Goal: Task Accomplishment & Management: Use online tool/utility

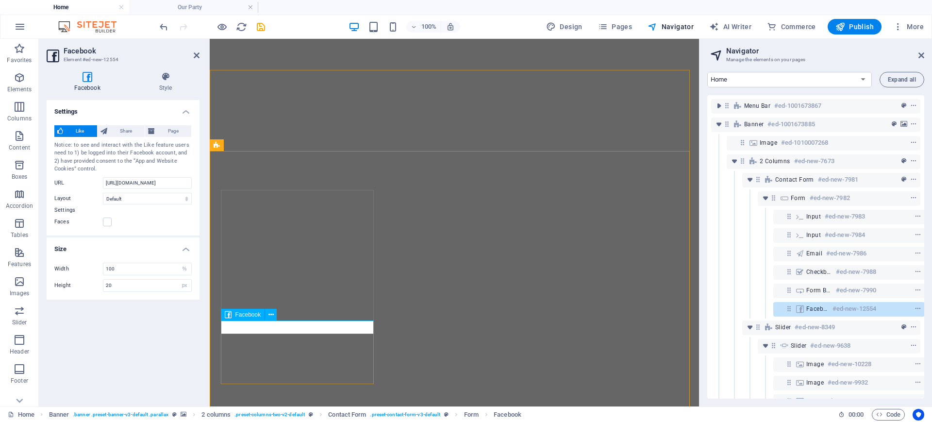
select select "%"
select select "px"
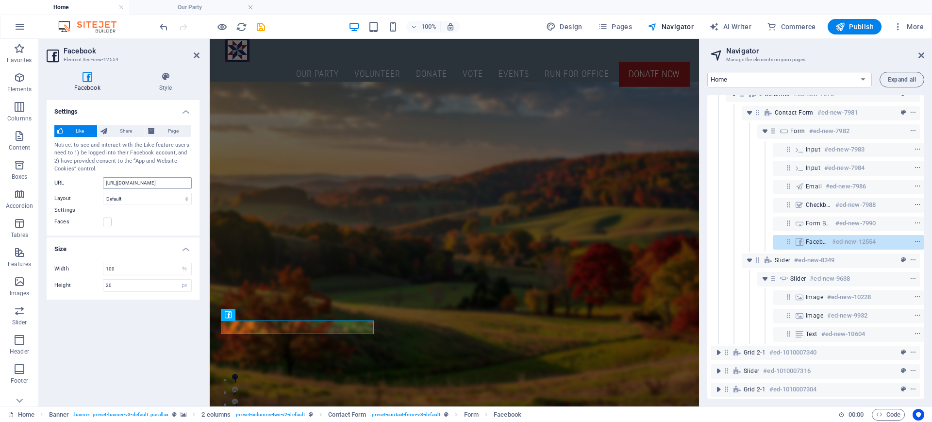
click at [183, 184] on input "[URL][DOMAIN_NAME]" at bounding box center [147, 183] width 89 height 12
type input "[URL][DOMAIN_NAME]"
click at [188, 198] on select "Default Button Box counter Button counter" at bounding box center [147, 199] width 89 height 12
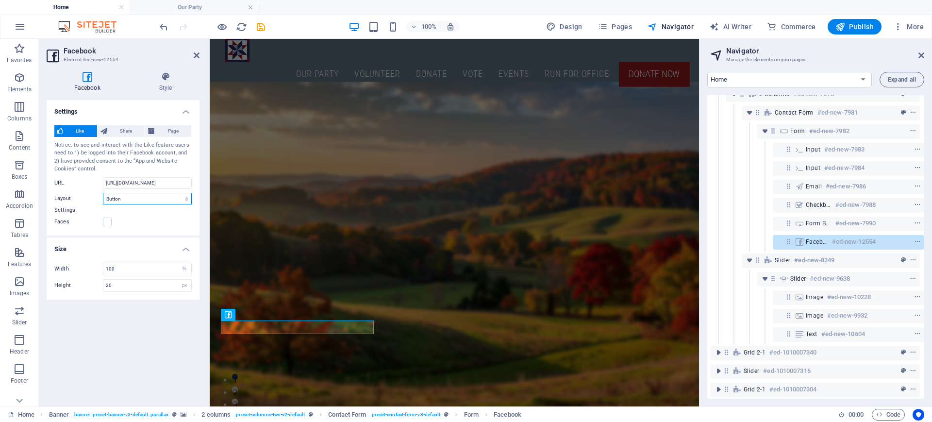
click at [103, 193] on select "Default Button Box counter Button counter" at bounding box center [147, 199] width 89 height 12
click at [189, 199] on select "Default Button Box counter Button counter" at bounding box center [147, 199] width 89 height 12
click at [103, 193] on select "Default Button Box counter Button counter" at bounding box center [147, 199] width 89 height 12
click at [185, 200] on select "Default Button Box counter Button counter" at bounding box center [147, 199] width 89 height 12
click at [103, 193] on select "Default Button Box counter Button counter" at bounding box center [147, 199] width 89 height 12
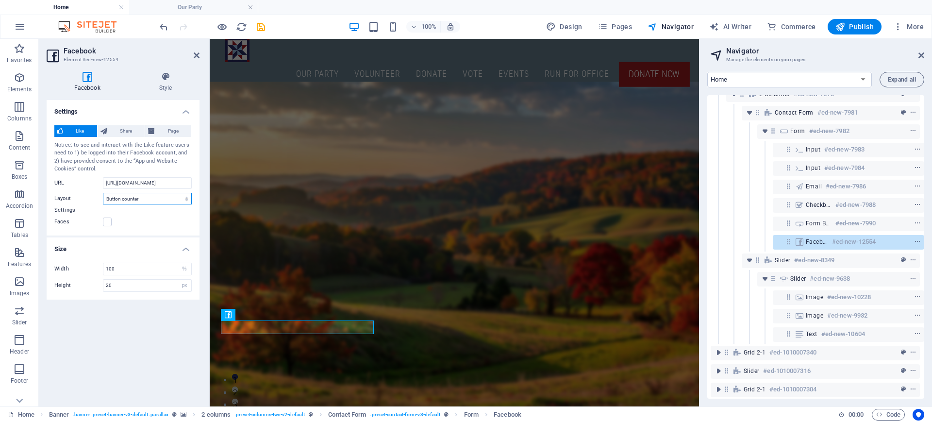
click at [186, 198] on select "Default Button Box counter Button counter" at bounding box center [147, 199] width 89 height 12
click at [103, 193] on select "Default Button Box counter Button counter" at bounding box center [147, 199] width 89 height 12
click at [188, 198] on select "Default Button Box counter Button counter" at bounding box center [147, 199] width 89 height 12
click at [103, 193] on select "Default Button Box counter Button counter" at bounding box center [147, 199] width 89 height 12
click at [132, 130] on span "Share" at bounding box center [126, 131] width 32 height 12
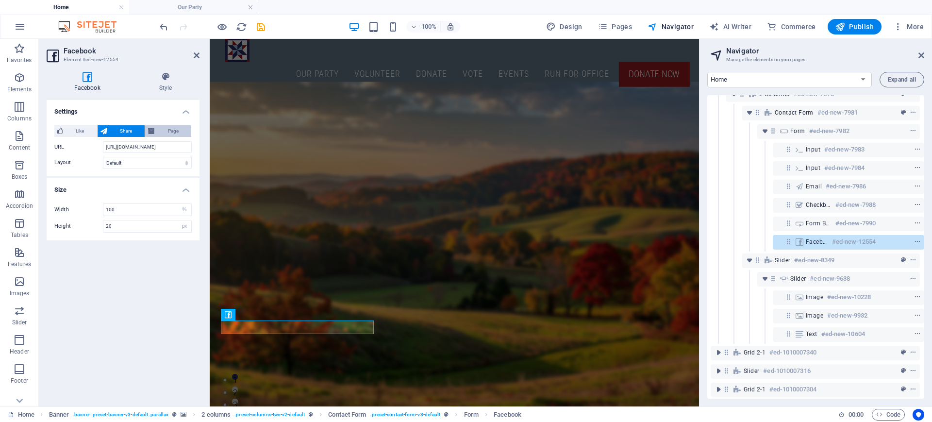
click at [173, 135] on span "Page" at bounding box center [173, 131] width 31 height 12
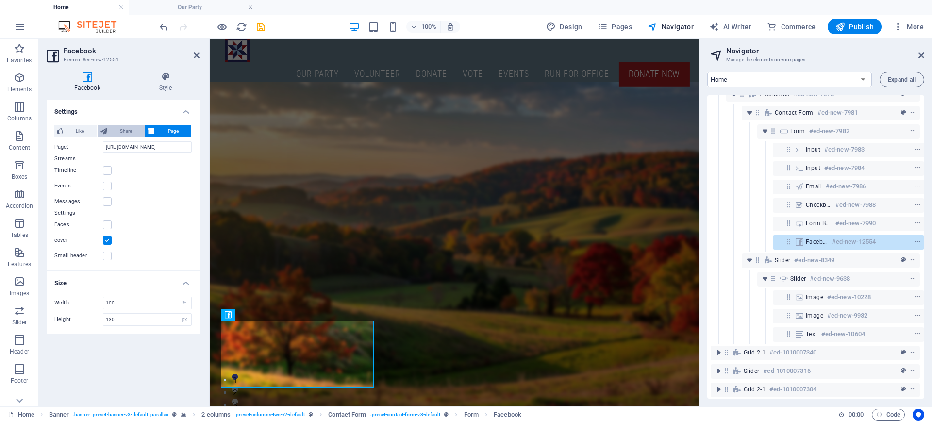
click at [122, 132] on span "Share" at bounding box center [126, 131] width 32 height 12
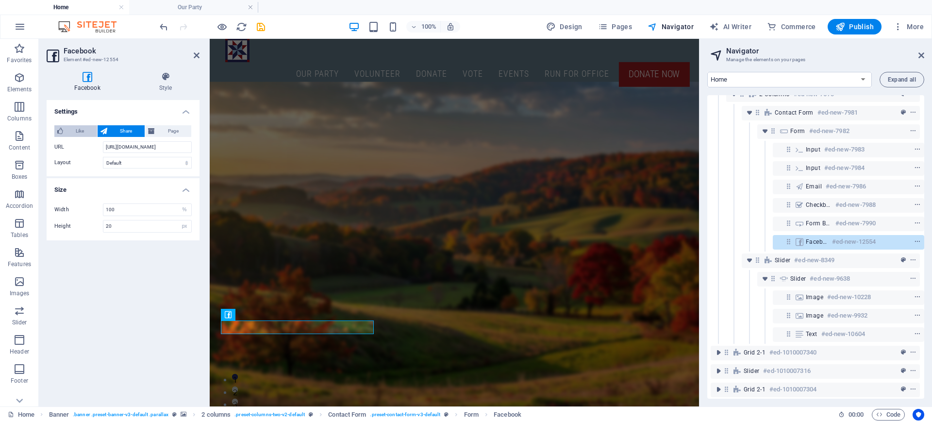
click at [66, 131] on span "Like" at bounding box center [80, 131] width 28 height 12
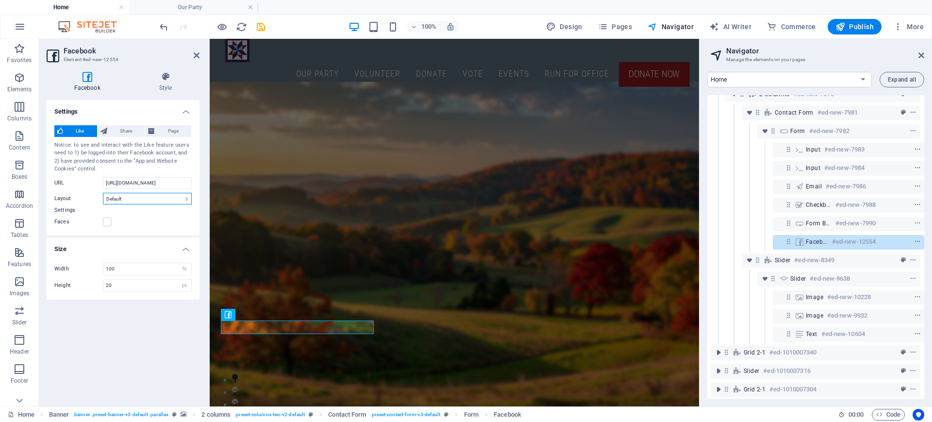
click at [189, 197] on select "Default Button Box counter Button counter" at bounding box center [147, 199] width 89 height 12
select select "button"
click at [103, 193] on select "Default Button Box counter Button counter" at bounding box center [147, 199] width 89 height 12
click at [140, 266] on input "100" at bounding box center [147, 269] width 88 height 12
type input "1"
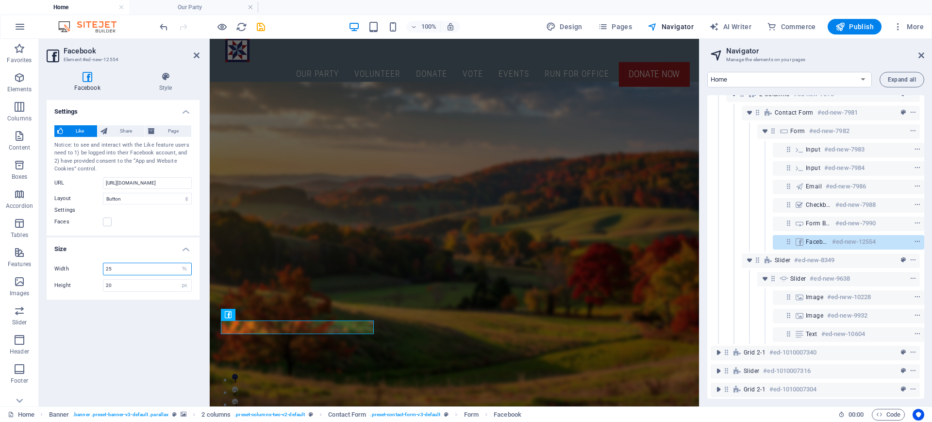
type input "25"
click at [184, 269] on select "px %" at bounding box center [185, 269] width 14 height 12
click at [178, 263] on select "px %" at bounding box center [185, 269] width 14 height 12
click at [115, 269] on input "25" at bounding box center [147, 269] width 88 height 12
select select "%"
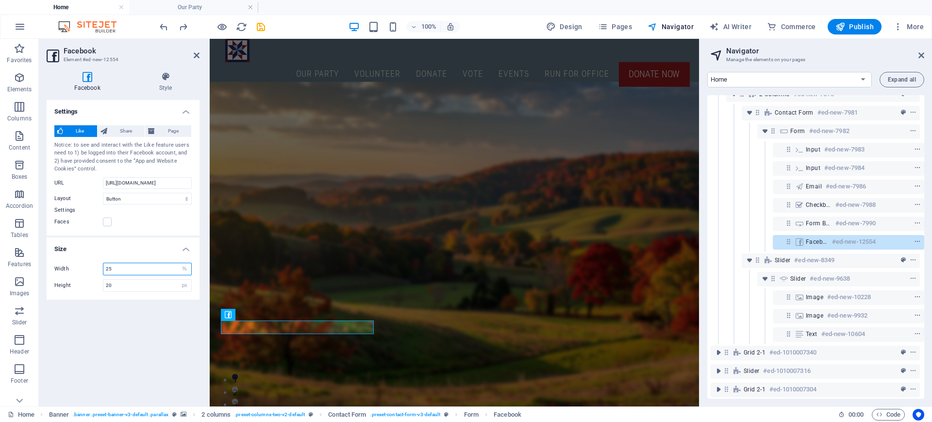
type input "100"
click at [188, 249] on h4 "Size" at bounding box center [123, 245] width 153 height 17
click at [106, 224] on label at bounding box center [107, 222] width 9 height 9
click at [0, 0] on input "Faces" at bounding box center [0, 0] width 0 height 0
click at [107, 221] on label at bounding box center [107, 222] width 9 height 9
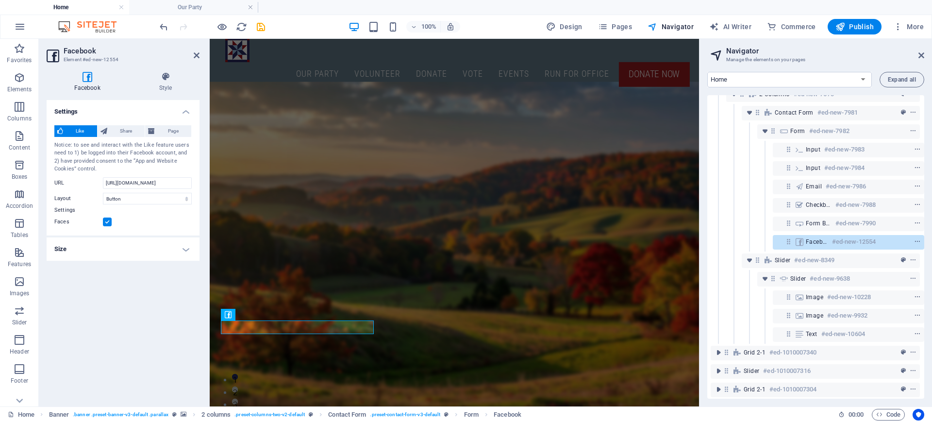
click at [0, 0] on input "Faces" at bounding box center [0, 0] width 0 height 0
click at [272, 316] on icon at bounding box center [271, 315] width 5 height 10
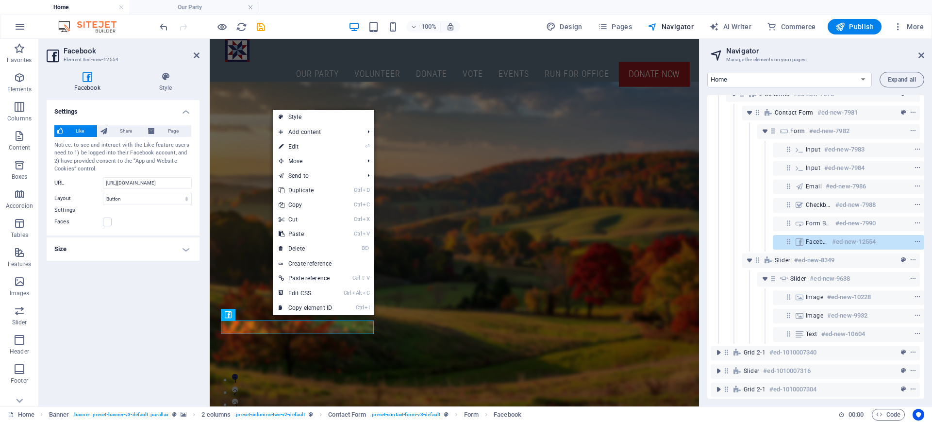
click at [164, 95] on div "Facebook Style Settings Like Share Page Notice: to see and interact with the Li…" at bounding box center [123, 235] width 153 height 327
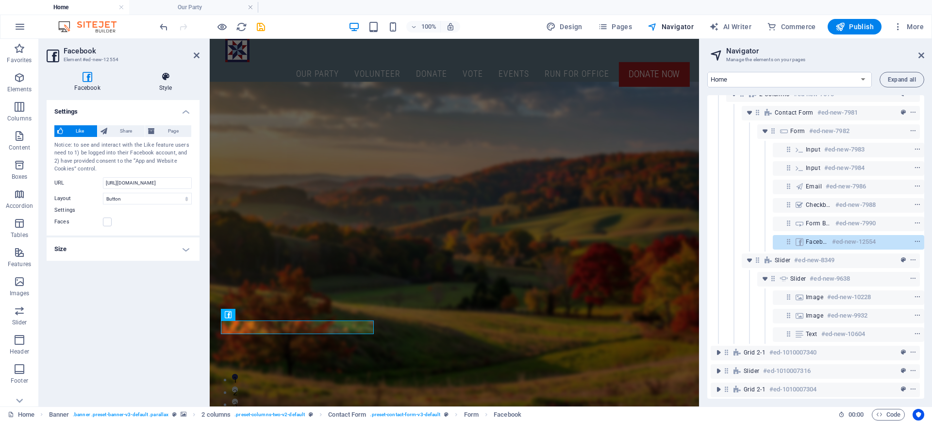
click at [166, 84] on h4 "Style" at bounding box center [166, 82] width 68 height 20
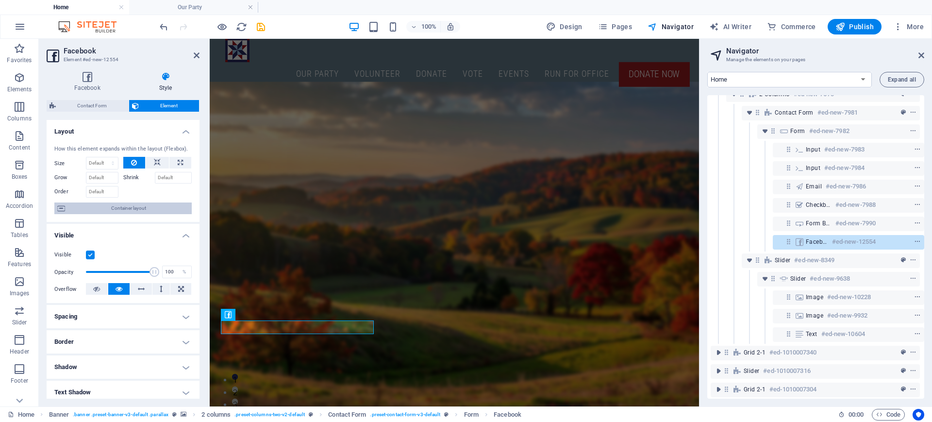
click at [115, 205] on span "Container layout" at bounding box center [128, 208] width 121 height 12
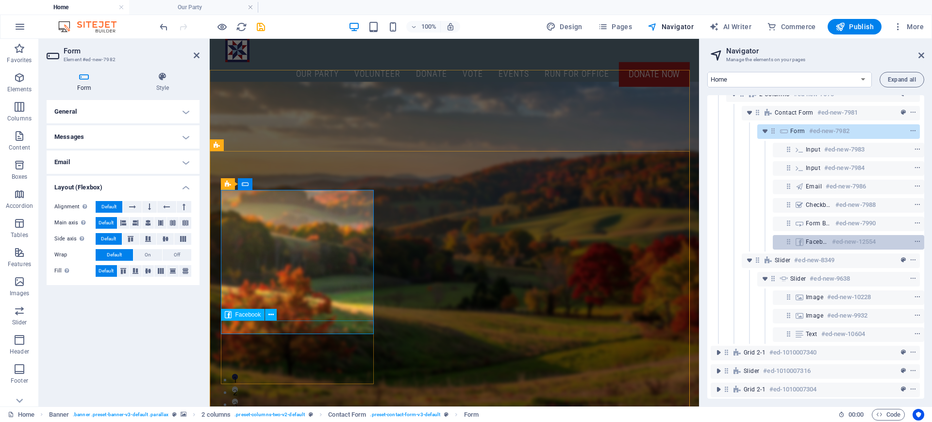
click at [851, 243] on h6 "#ed-new-12554" at bounding box center [854, 242] width 44 height 12
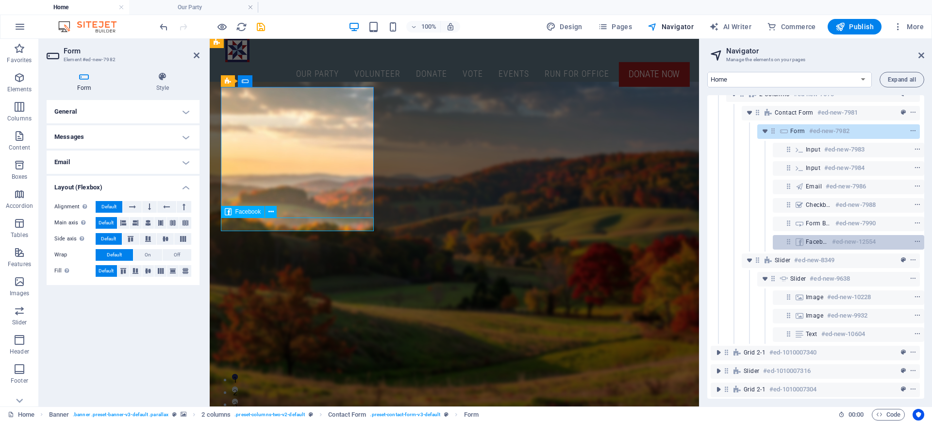
scroll to position [112, 0]
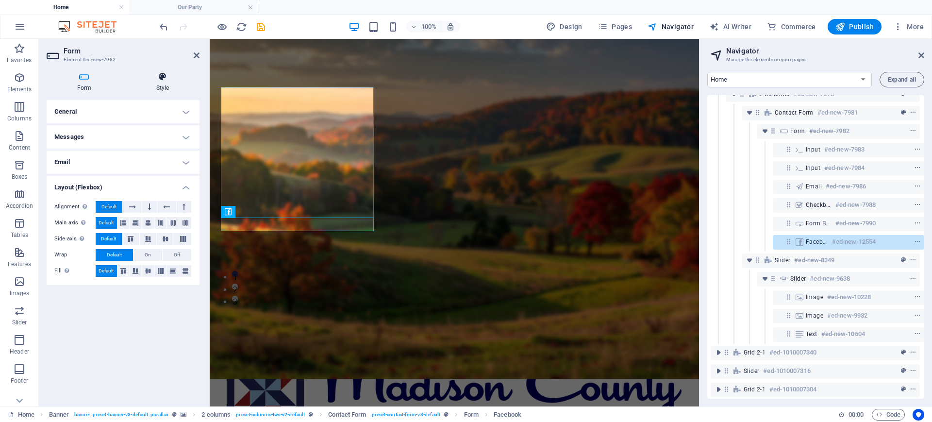
click at [160, 89] on h4 "Style" at bounding box center [163, 82] width 74 height 20
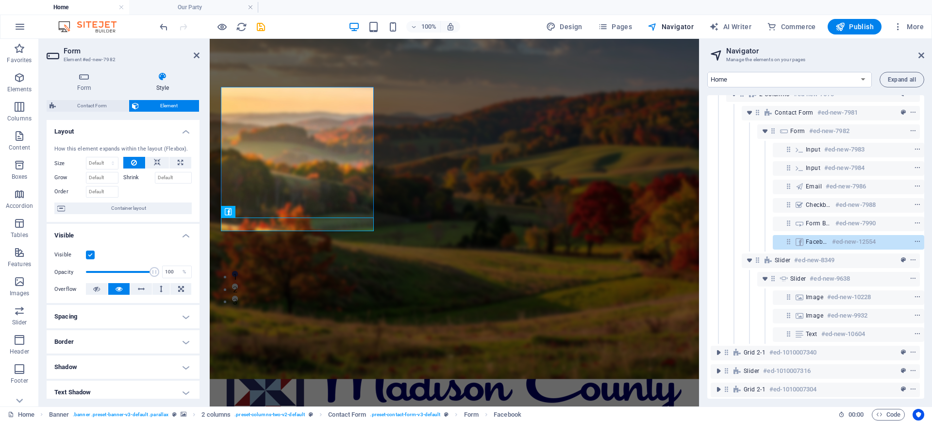
drag, startPoint x: 816, startPoint y: 243, endPoint x: 748, endPoint y: 248, distance: 67.7
click at [748, 248] on div "Facebook #ed-new-12554" at bounding box center [815, 242] width 209 height 18
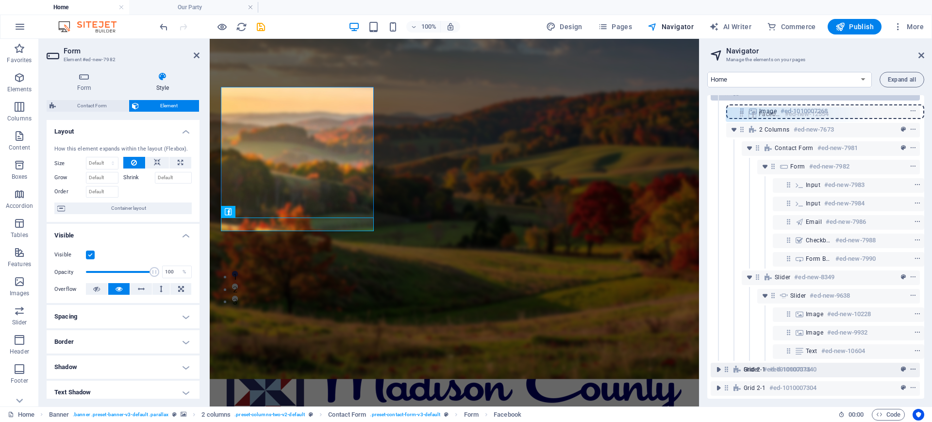
scroll to position [0, 2]
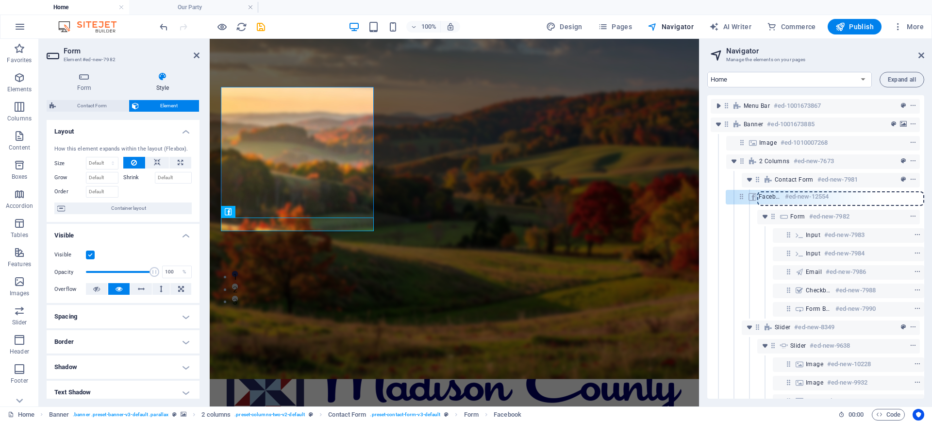
drag, startPoint x: 784, startPoint y: 242, endPoint x: 734, endPoint y: 200, distance: 65.5
click at [734, 200] on div "Menu Bar #ed-1001673867 Banner #ed-1001673885 Image #ed-1010007268 2 columns #e…" at bounding box center [816, 247] width 217 height 304
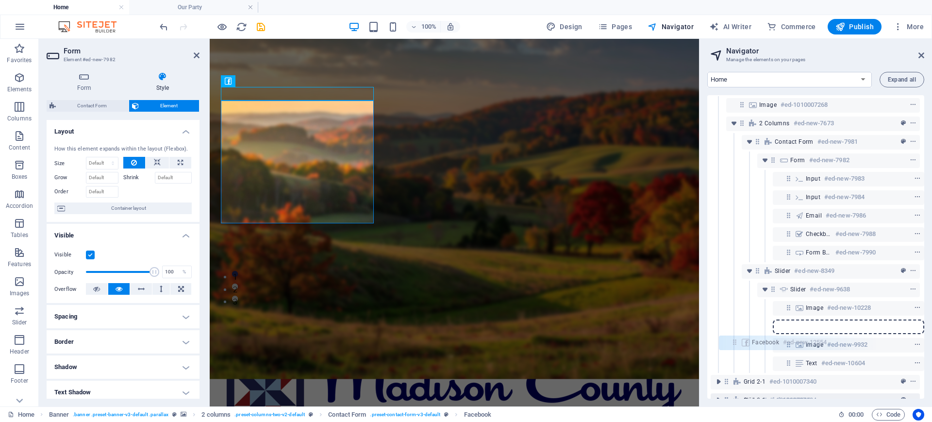
scroll to position [38, 2]
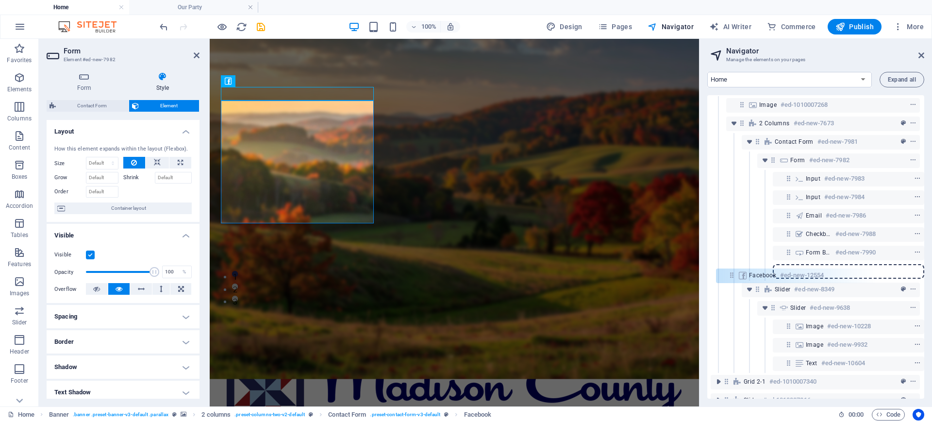
drag, startPoint x: 773, startPoint y: 198, endPoint x: 725, endPoint y: 279, distance: 94.4
click at [725, 279] on div "Menu Bar #ed-1001673867 Banner #ed-1001673885 Image #ed-1010007268 2 columns #e…" at bounding box center [816, 247] width 217 height 304
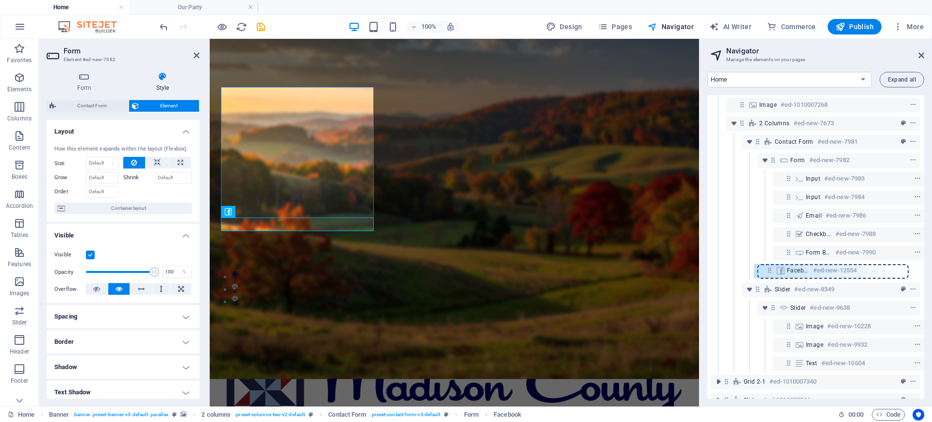
drag, startPoint x: 787, startPoint y: 270, endPoint x: 767, endPoint y: 271, distance: 19.9
click at [767, 271] on div "Menu Bar #ed-1001673867 Banner #ed-1001673885 Image #ed-1010007268 2 columns #e…" at bounding box center [816, 247] width 217 height 304
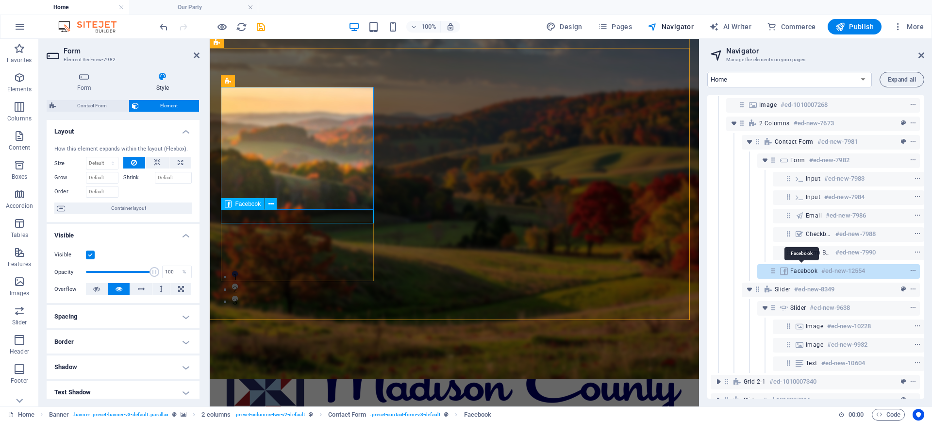
click at [793, 268] on span "Facebook" at bounding box center [804, 271] width 27 height 8
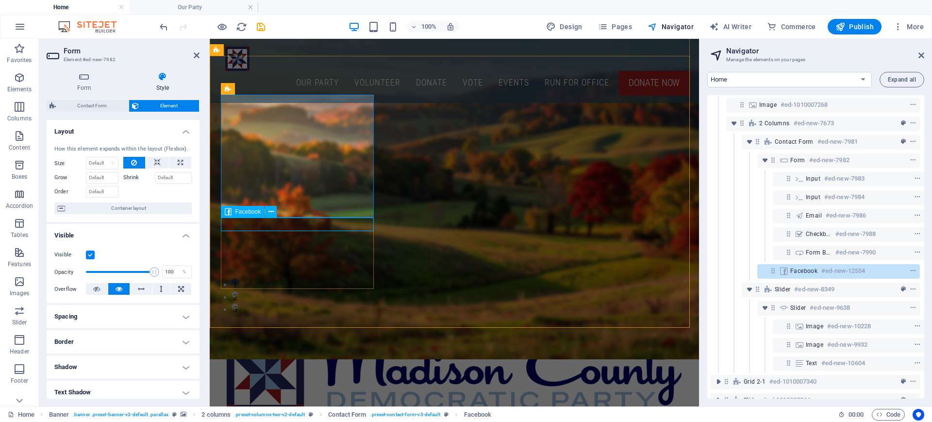
click at [807, 273] on span "Facebook" at bounding box center [804, 271] width 27 height 8
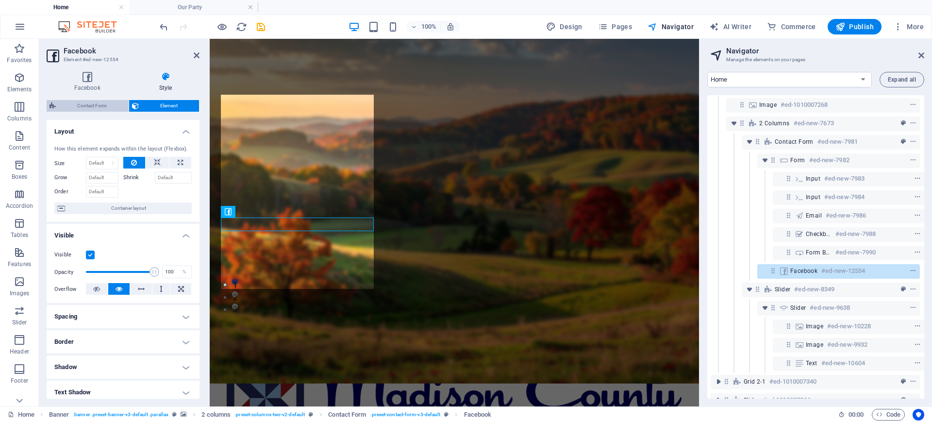
click at [82, 102] on span "Contact Form" at bounding box center [92, 106] width 67 height 12
select select "rem"
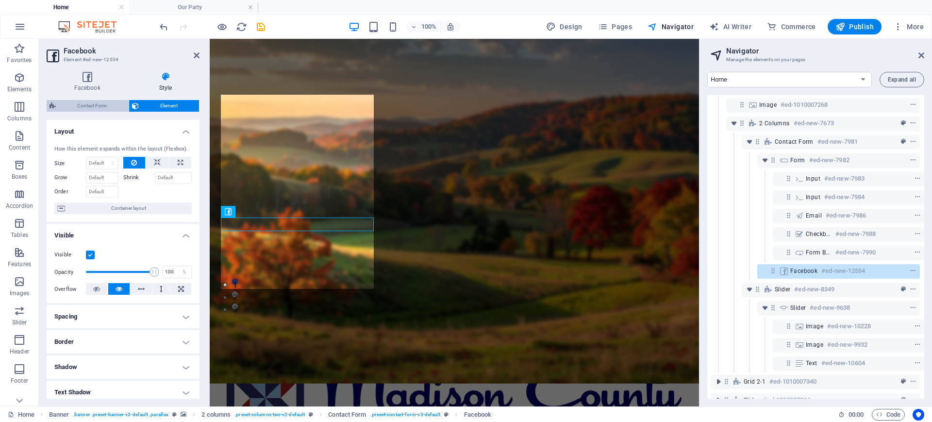
select select "rem"
select select "px"
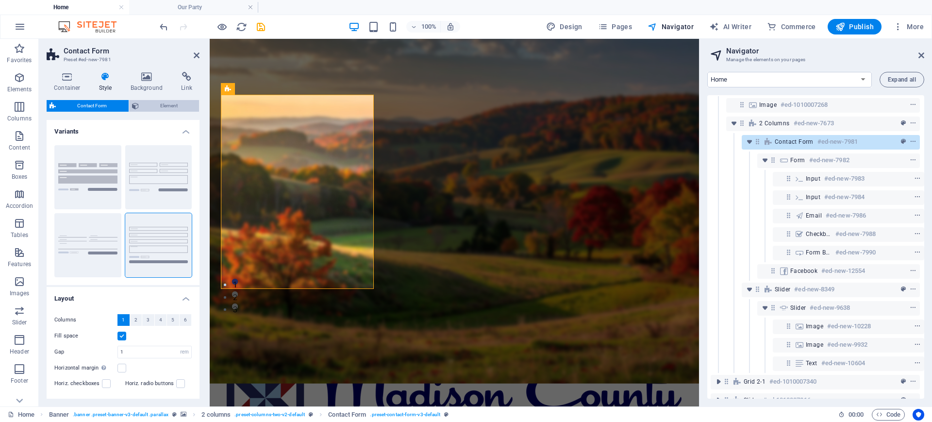
click at [152, 108] on span "Element" at bounding box center [169, 106] width 55 height 12
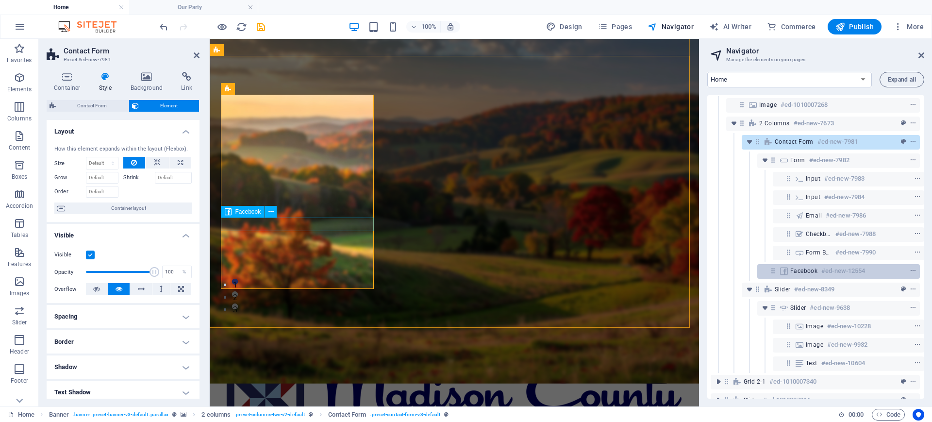
click at [765, 269] on div "Facebook #ed-new-12554" at bounding box center [839, 271] width 163 height 15
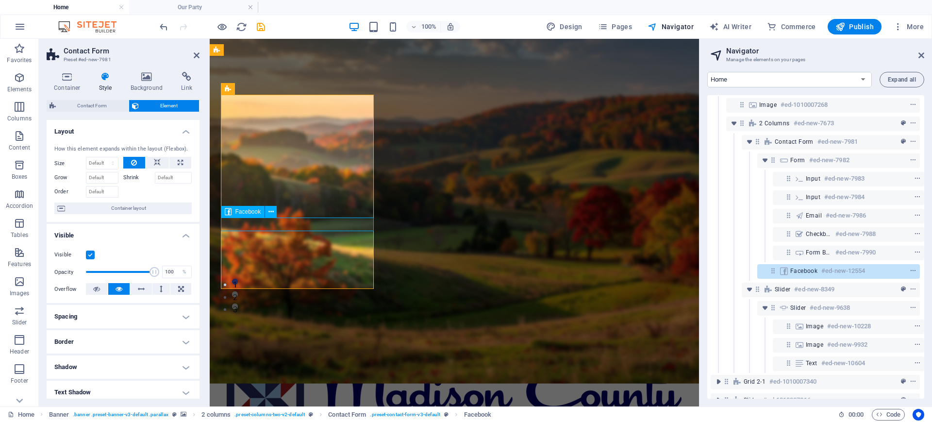
click at [765, 269] on div "Facebook #ed-new-12554" at bounding box center [839, 271] width 163 height 15
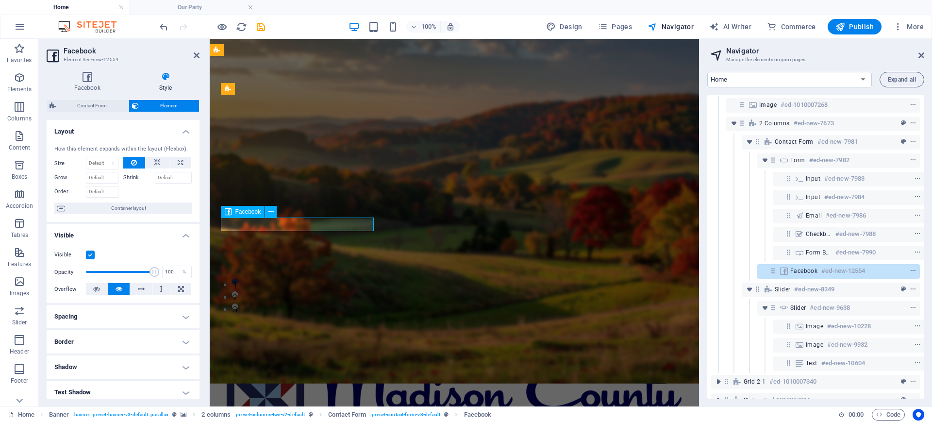
click at [765, 276] on div "Facebook #ed-new-12554" at bounding box center [839, 271] width 163 height 15
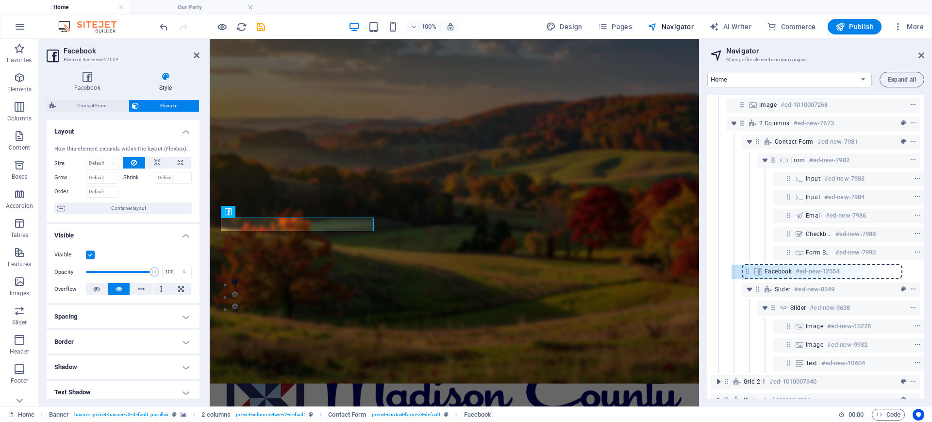
drag, startPoint x: 771, startPoint y: 273, endPoint x: 741, endPoint y: 273, distance: 29.6
click at [740, 273] on div "Menu Bar #ed-1001673867 Banner #ed-1001673885 Image #ed-1010007268 2 columns #e…" at bounding box center [816, 247] width 217 height 304
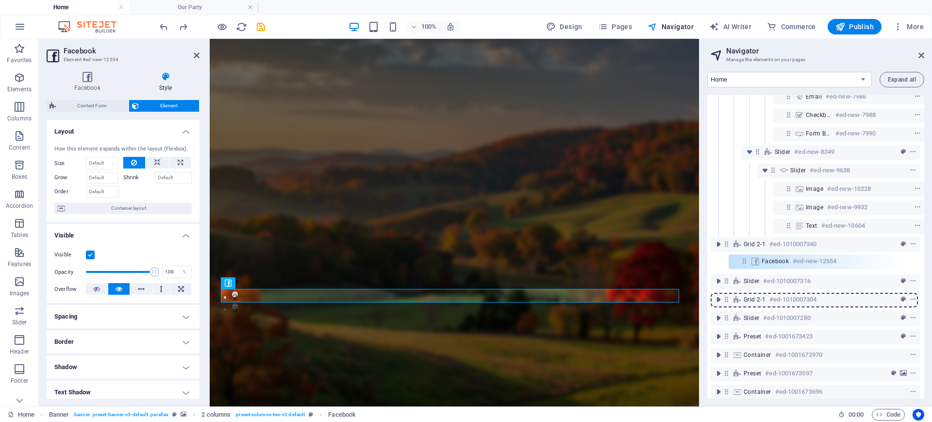
scroll to position [161, 2]
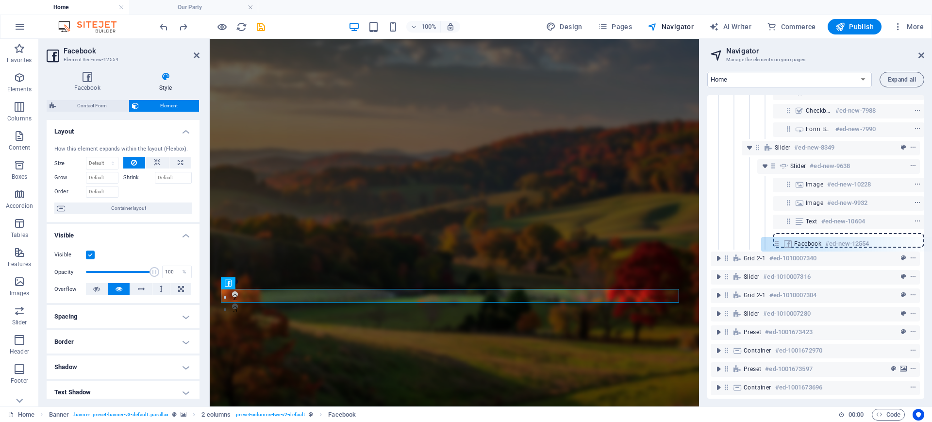
drag, startPoint x: 753, startPoint y: 274, endPoint x: 772, endPoint y: 249, distance: 31.2
click at [772, 249] on div "Menu Bar #ed-1001673867 Banner #ed-1001673885 Image #ed-1010007268 2 columns #e…" at bounding box center [816, 247] width 217 height 304
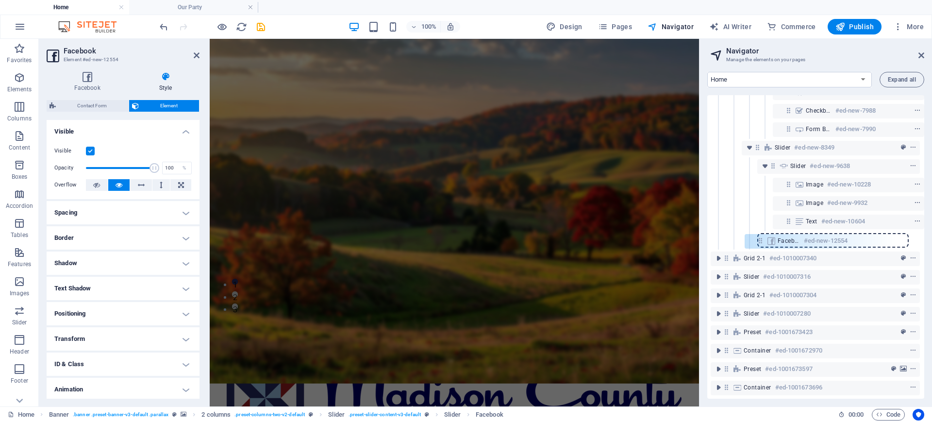
drag, startPoint x: 788, startPoint y: 241, endPoint x: 757, endPoint y: 242, distance: 30.6
click at [757, 242] on div "Menu Bar #ed-1001673867 Banner #ed-1001673885 Image #ed-1010007268 2 columns #e…" at bounding box center [816, 247] width 217 height 304
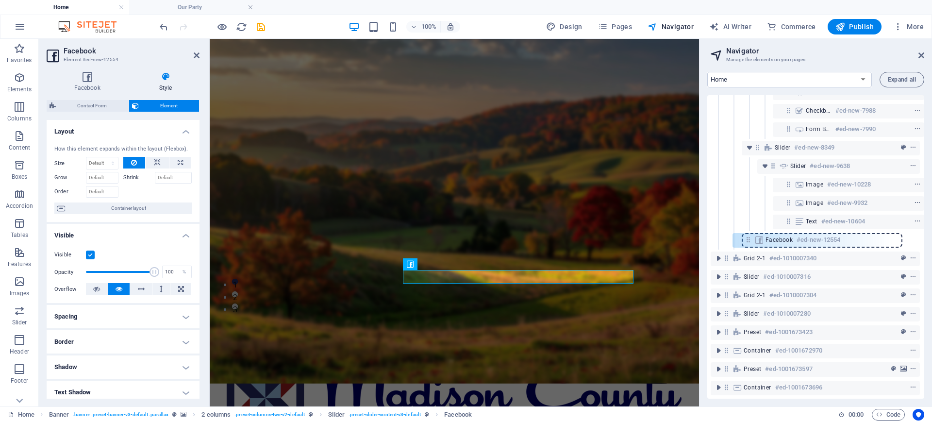
drag, startPoint x: 772, startPoint y: 238, endPoint x: 746, endPoint y: 238, distance: 25.7
click at [746, 238] on div "Menu Bar #ed-1001673867 Banner #ed-1001673885 Image #ed-1010007268 2 columns #e…" at bounding box center [816, 247] width 217 height 304
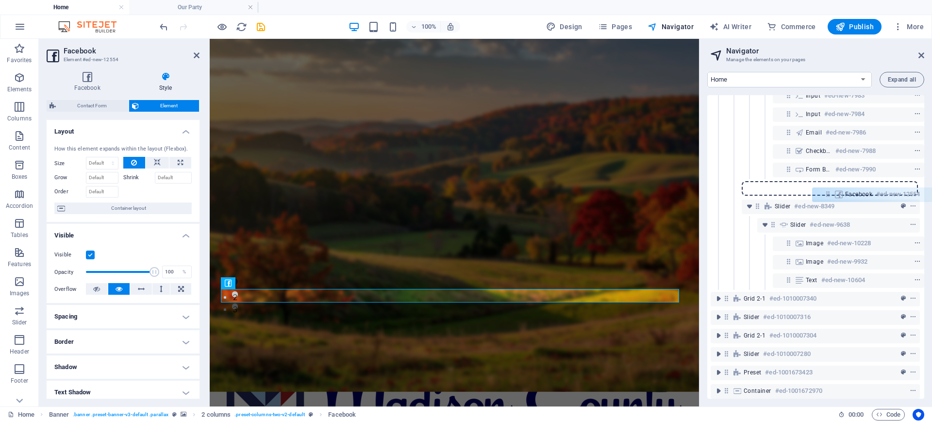
scroll to position [120, 2]
drag, startPoint x: 753, startPoint y: 242, endPoint x: 754, endPoint y: 186, distance: 55.9
click at [754, 186] on div "Menu Bar #ed-1001673867 Banner #ed-1001673885 Image #ed-1010007268 2 columns #e…" at bounding box center [816, 247] width 217 height 304
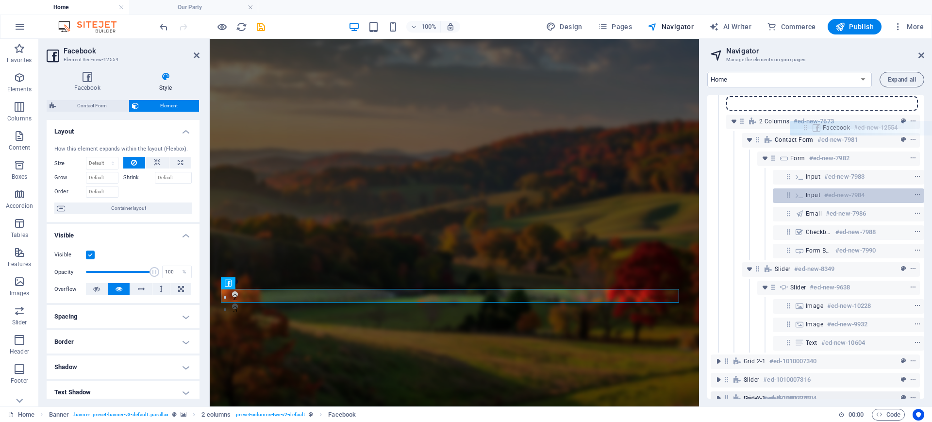
scroll to position [1, 2]
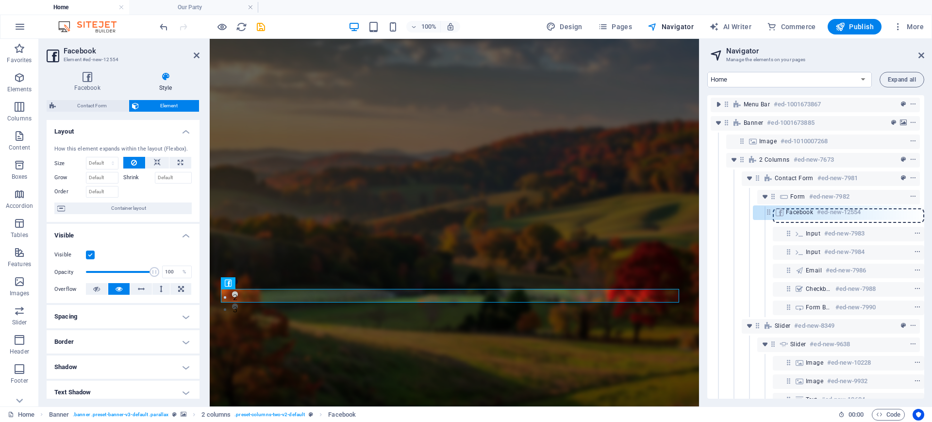
drag, startPoint x: 759, startPoint y: 190, endPoint x: 777, endPoint y: 213, distance: 29.3
click at [777, 213] on div "Menu Bar #ed-1001673867 Banner #ed-1001673885 Image #ed-1010007268 2 columns #e…" at bounding box center [816, 247] width 217 height 304
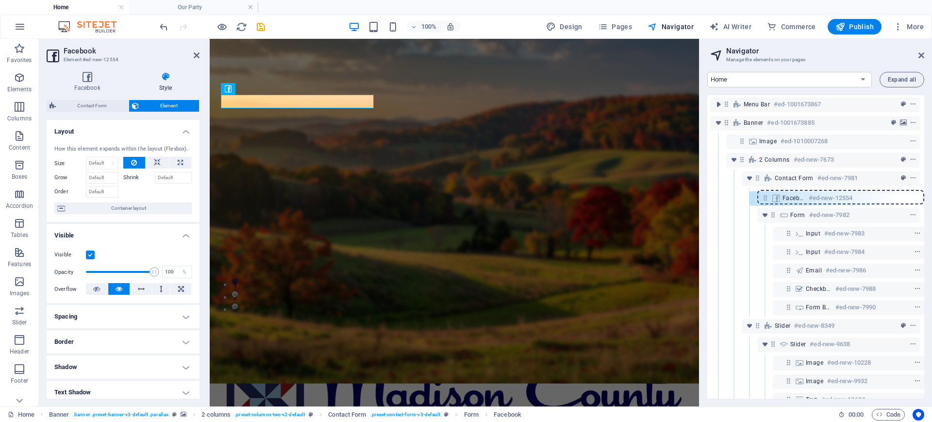
drag, startPoint x: 789, startPoint y: 218, endPoint x: 764, endPoint y: 199, distance: 31.2
click at [764, 199] on div "Menu Bar #ed-1001673867 Banner #ed-1001673885 Image #ed-1010007268 2 columns #e…" at bounding box center [816, 247] width 217 height 304
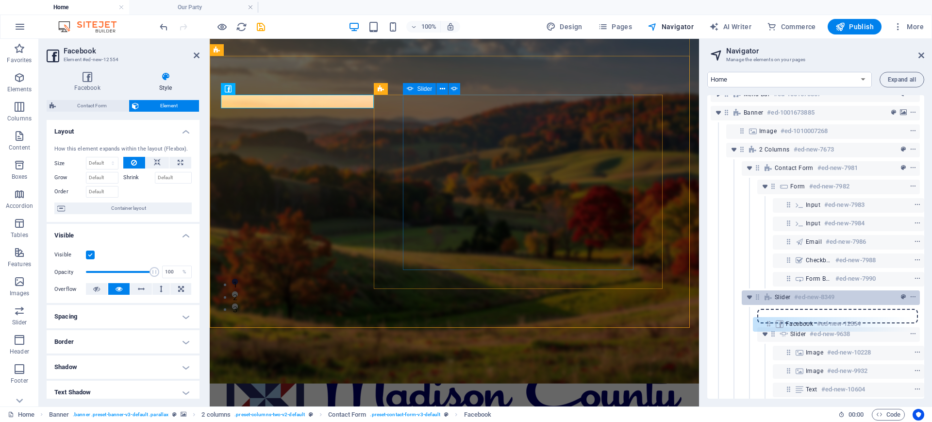
scroll to position [13, 2]
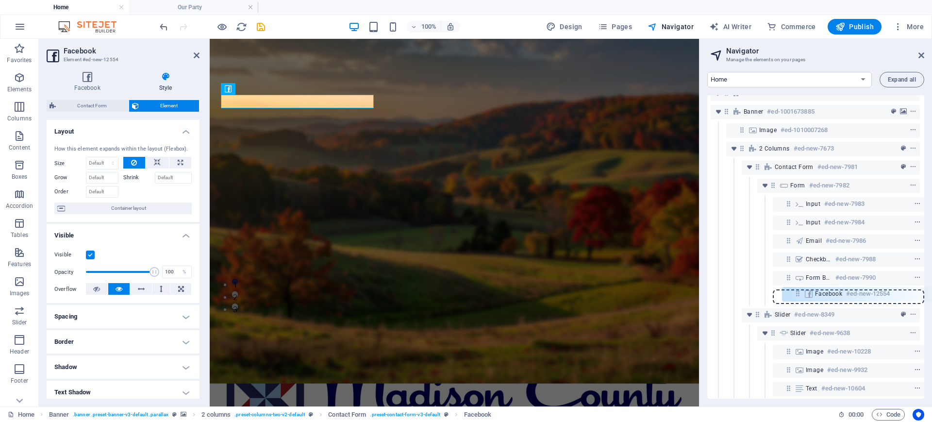
drag, startPoint x: 768, startPoint y: 200, endPoint x: 778, endPoint y: 302, distance: 102.5
click at [778, 302] on div "Menu Bar #ed-1001673867 Banner #ed-1001673885 Image #ed-1010007268 2 columns #e…" at bounding box center [816, 247] width 217 height 304
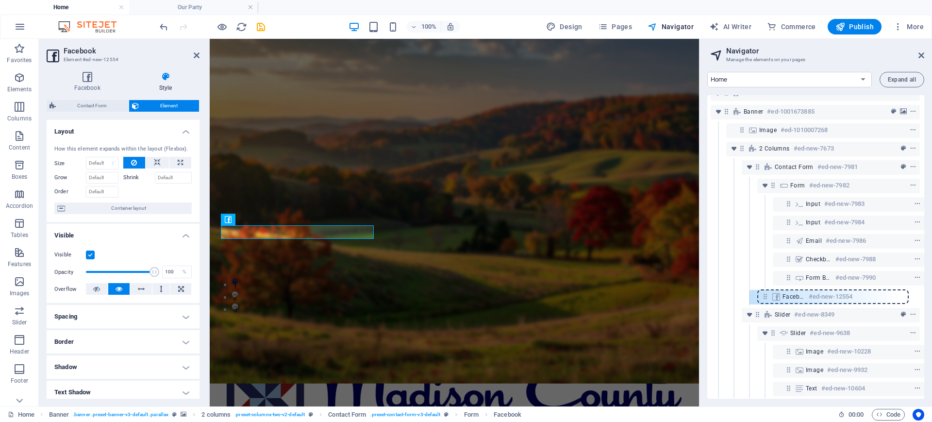
drag, startPoint x: 786, startPoint y: 296, endPoint x: 760, endPoint y: 297, distance: 25.3
click at [760, 297] on div "Menu Bar #ed-1001673867 Banner #ed-1001673885 Image #ed-1010007268 2 columns #e…" at bounding box center [816, 247] width 217 height 304
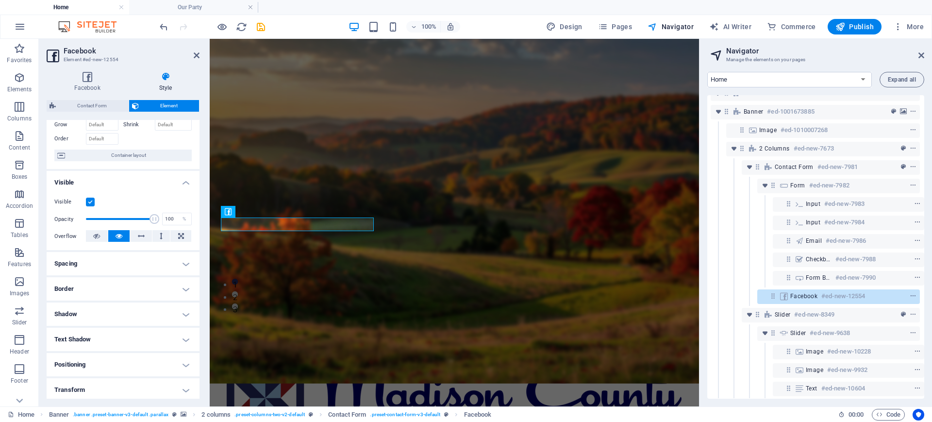
scroll to position [62, 0]
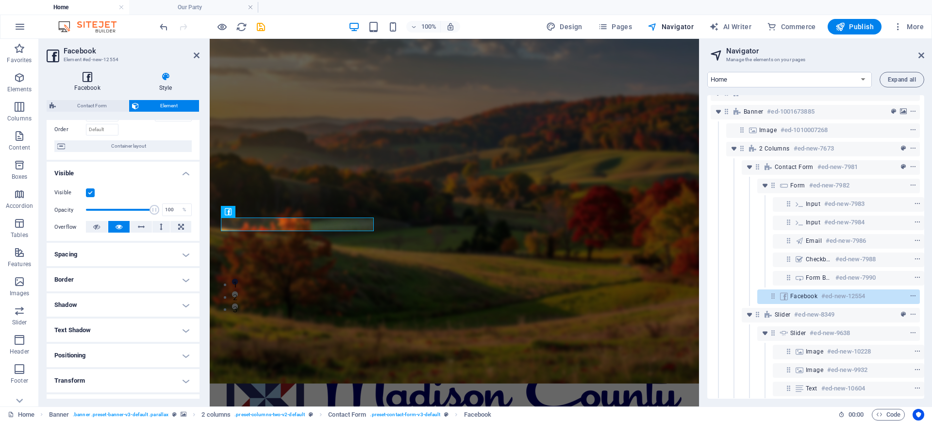
click at [80, 85] on h4 "Facebook" at bounding box center [89, 82] width 85 height 20
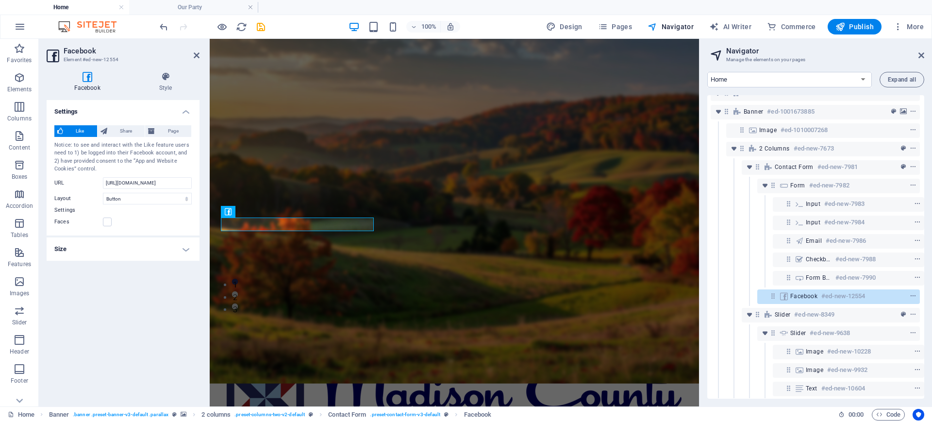
click at [185, 247] on h4 "Size" at bounding box center [123, 248] width 153 height 23
click at [162, 83] on h4 "Style" at bounding box center [166, 82] width 68 height 20
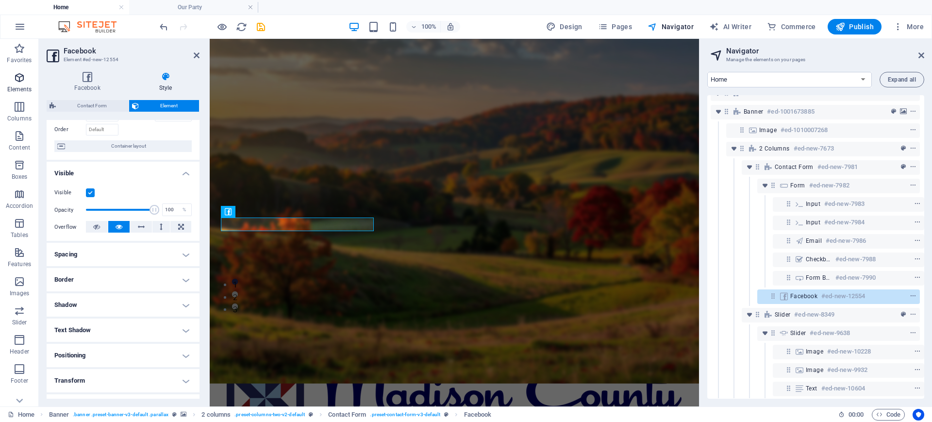
click at [13, 91] on p "Elements" at bounding box center [19, 89] width 25 height 8
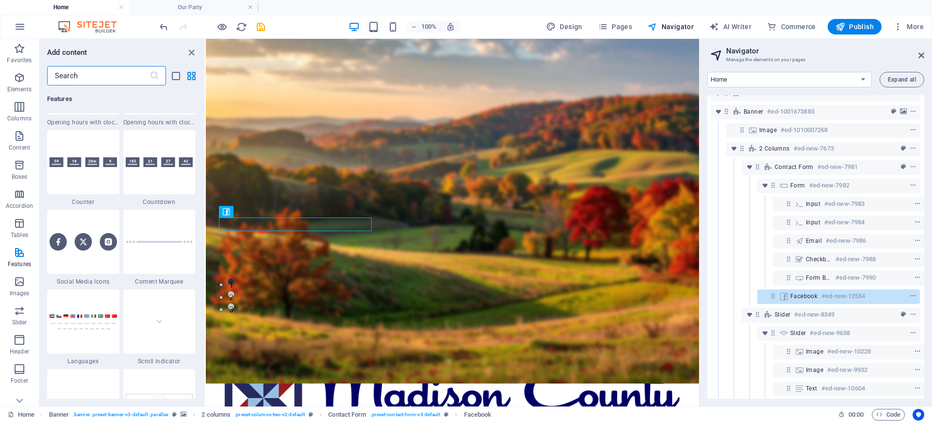
scroll to position [4568, 0]
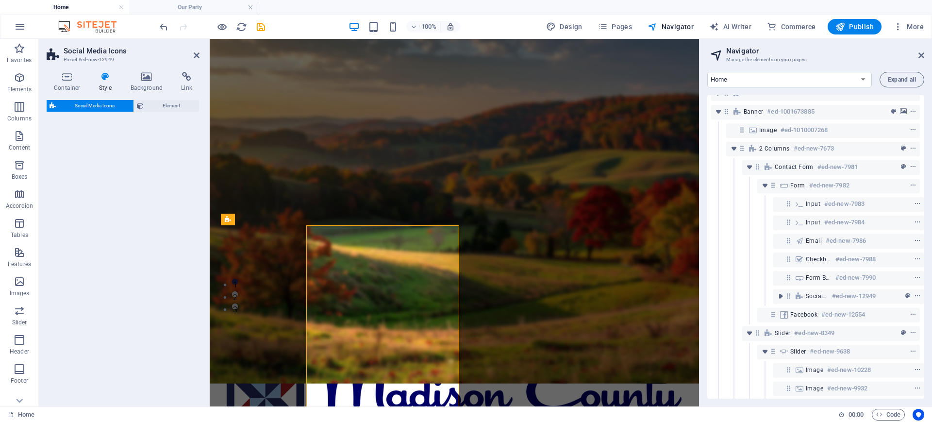
select select "rem"
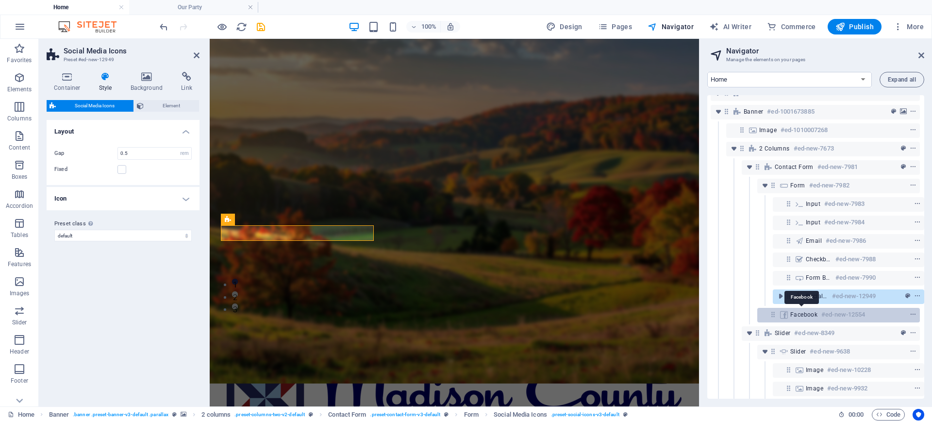
click at [804, 318] on span "Facebook" at bounding box center [804, 315] width 27 height 8
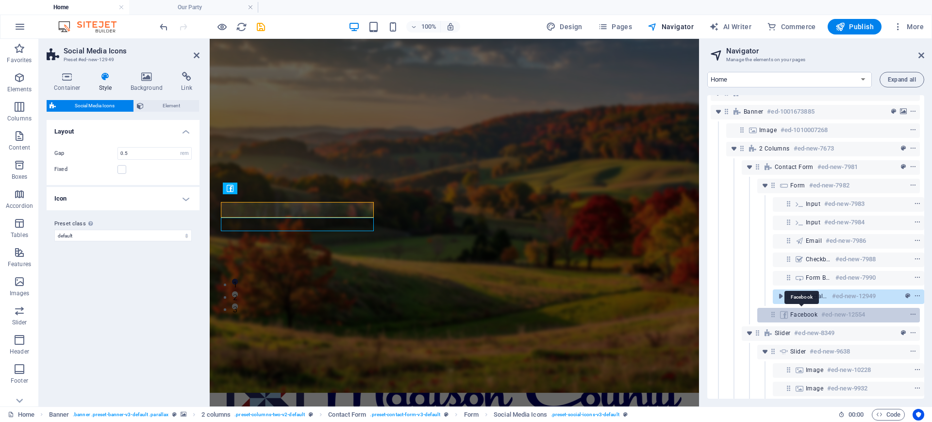
scroll to position [127, 0]
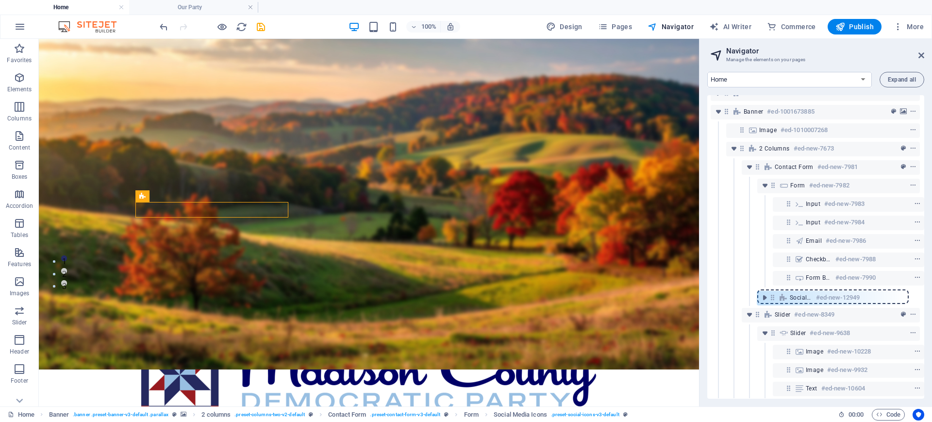
drag, startPoint x: 788, startPoint y: 295, endPoint x: 771, endPoint y: 296, distance: 17.1
click at [771, 296] on div "Menu Bar #ed-1001673867 Banner #ed-1001673885 Image #ed-1010007268 2 columns #e…" at bounding box center [816, 247] width 217 height 304
click at [20, 76] on icon "button" at bounding box center [20, 78] width 12 height 12
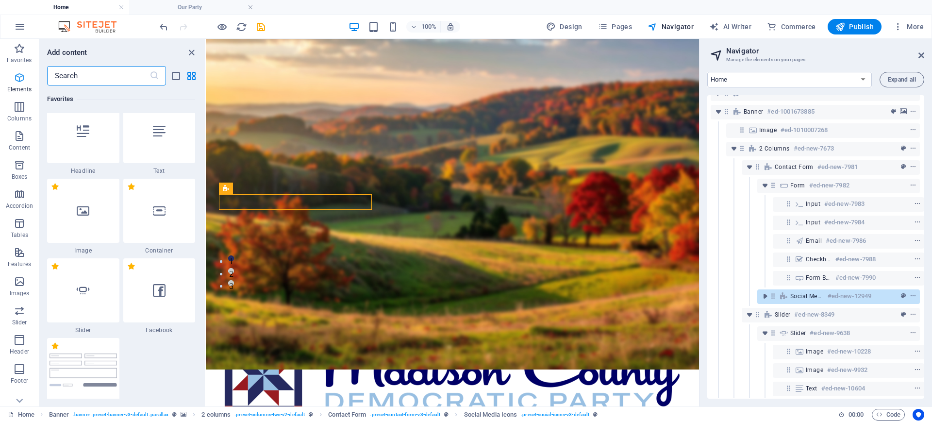
scroll to position [342, 0]
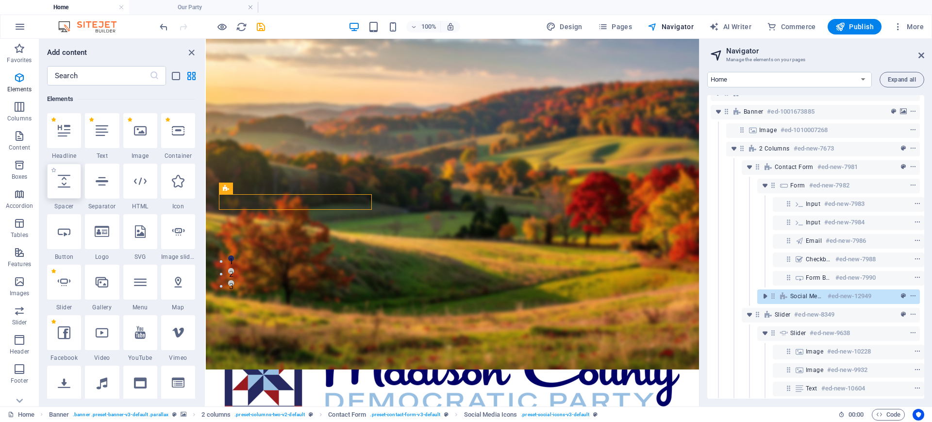
click at [67, 185] on icon at bounding box center [64, 181] width 13 height 13
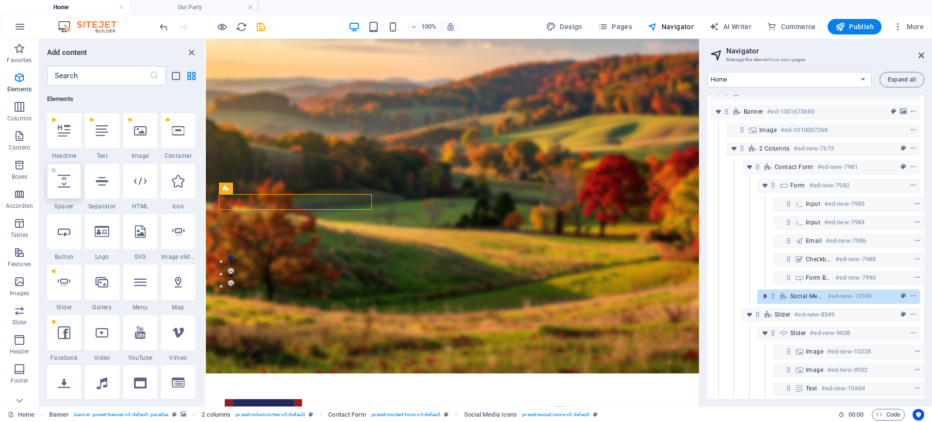
select select "px"
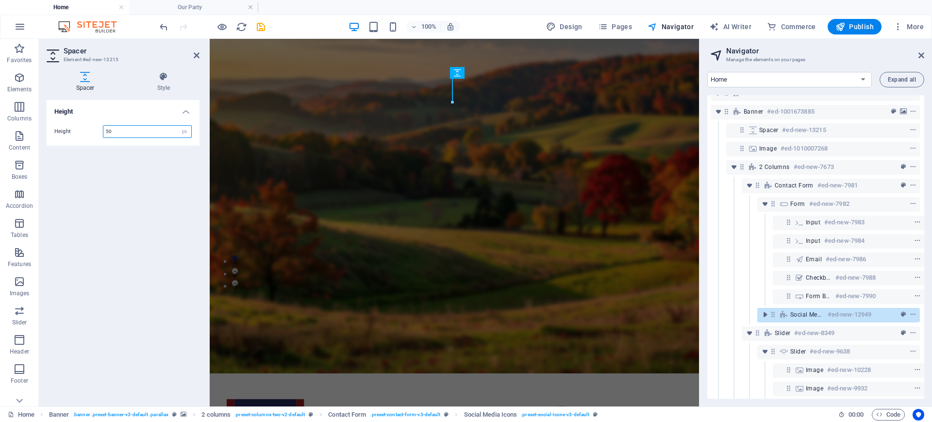
scroll to position [0, 0]
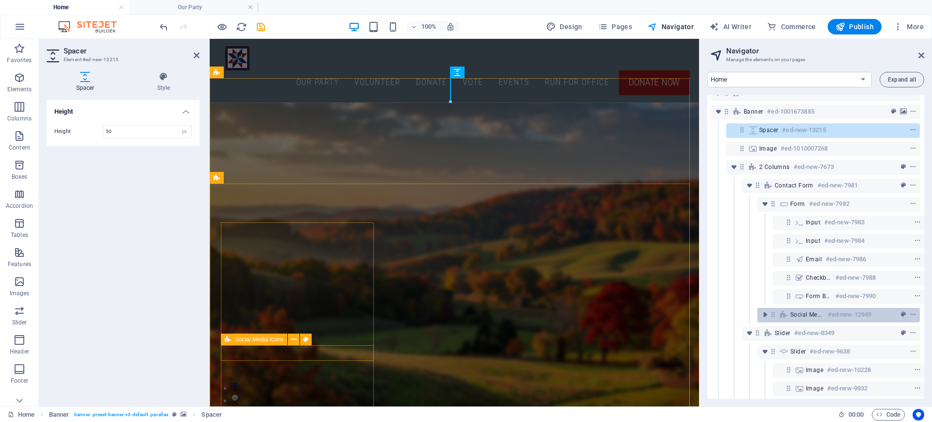
drag, startPoint x: 763, startPoint y: 128, endPoint x: 759, endPoint y: 307, distance: 179.3
click at [759, 307] on div "Menu Bar #ed-1001673867 Banner #ed-1001673885 Spacer #ed-new-13215 Image #ed-10…" at bounding box center [816, 247] width 217 height 304
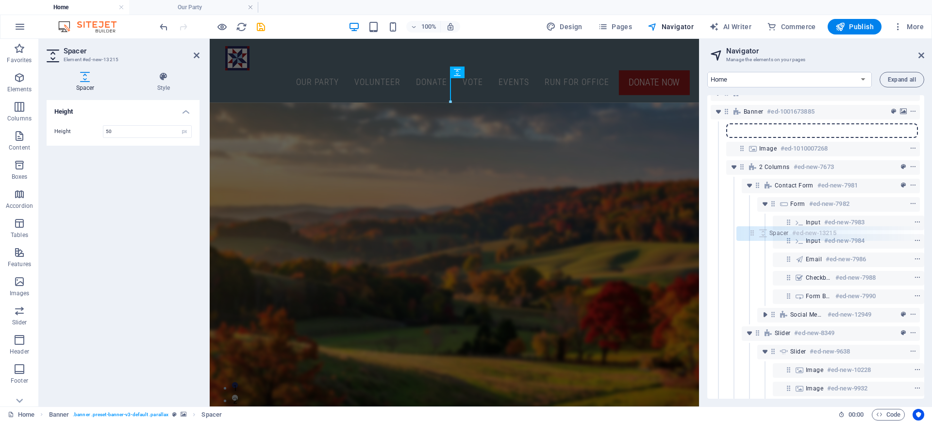
scroll to position [12, 2]
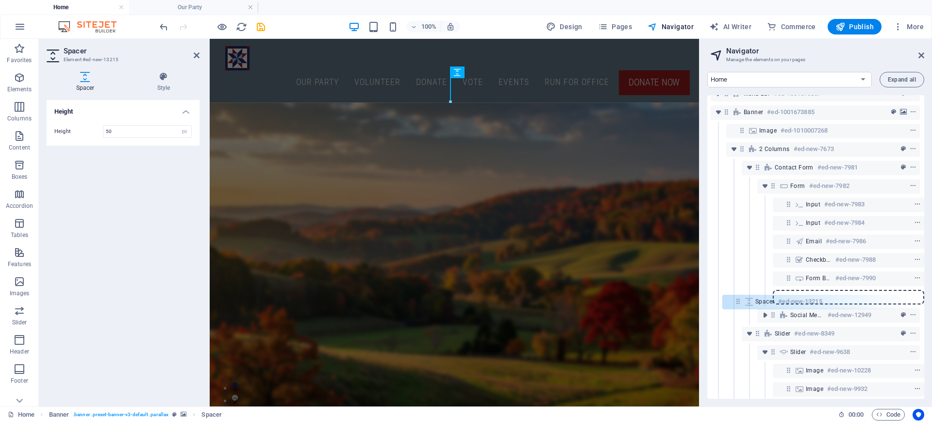
drag, startPoint x: 741, startPoint y: 131, endPoint x: 741, endPoint y: 304, distance: 173.4
click at [741, 304] on div "Menu Bar #ed-1001673867 Banner #ed-1001673885 Spacer #ed-new-13215 Image #ed-10…" at bounding box center [816, 247] width 217 height 304
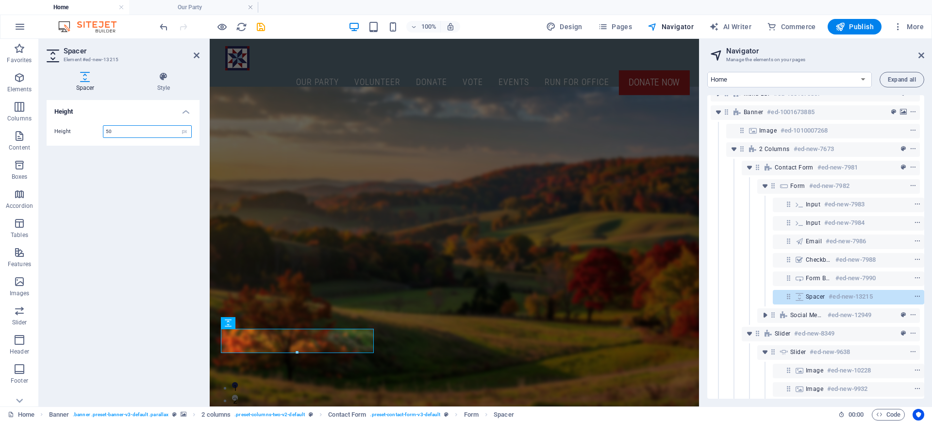
click at [118, 133] on input "50" at bounding box center [147, 132] width 88 height 12
type input "5"
type input "10"
click at [922, 55] on icon at bounding box center [922, 55] width 6 height 8
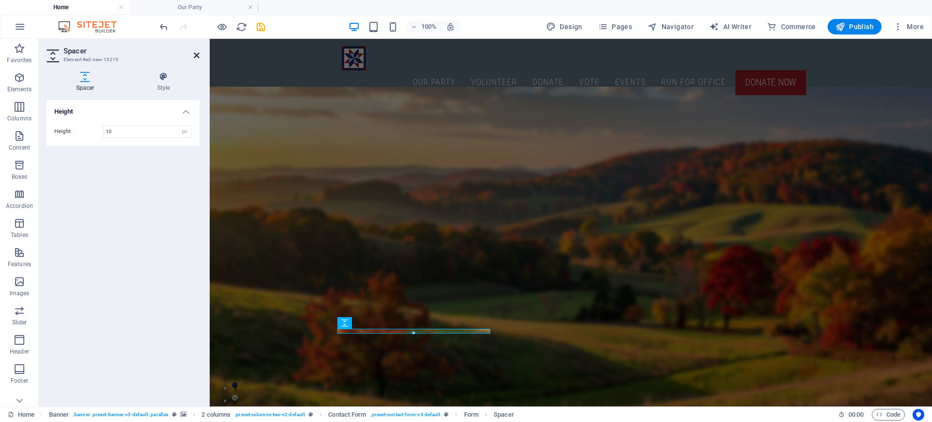
click at [194, 59] on icon at bounding box center [197, 55] width 6 height 8
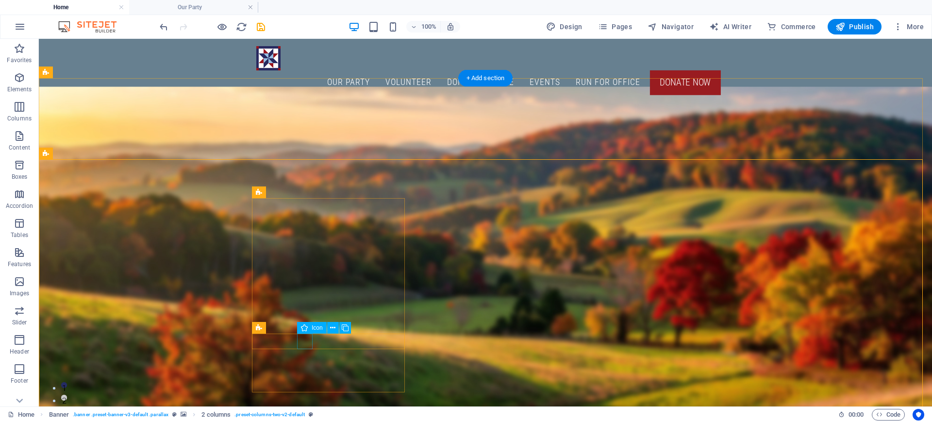
click at [333, 328] on icon at bounding box center [332, 328] width 5 height 10
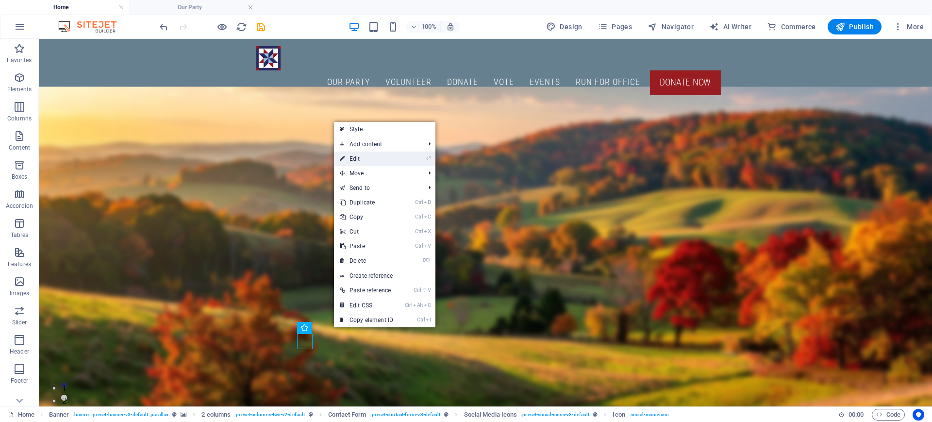
click at [378, 157] on link "⏎ Edit" at bounding box center [366, 159] width 65 height 15
select select "xMidYMid"
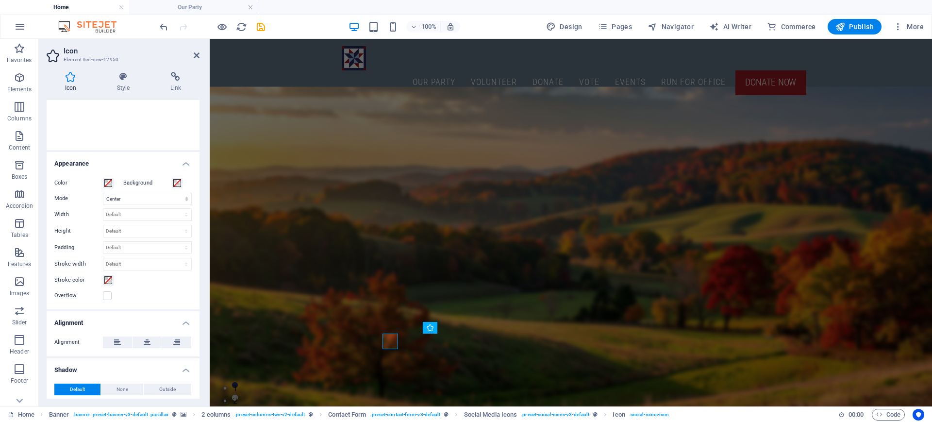
scroll to position [211, 0]
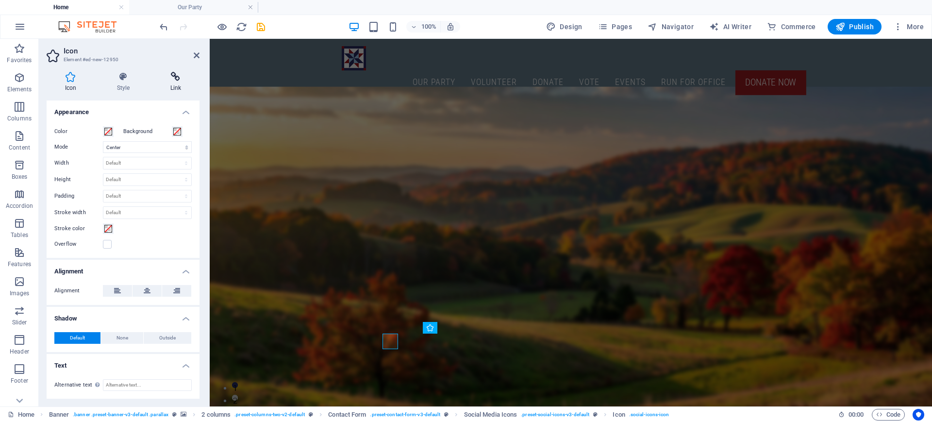
click at [176, 83] on h4 "Link" at bounding box center [176, 82] width 48 height 20
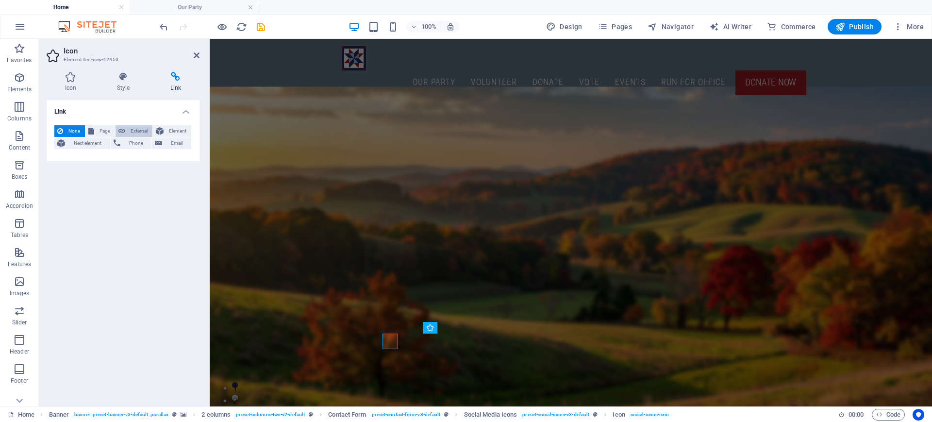
click at [136, 129] on span "External" at bounding box center [138, 131] width 21 height 12
select select "blank"
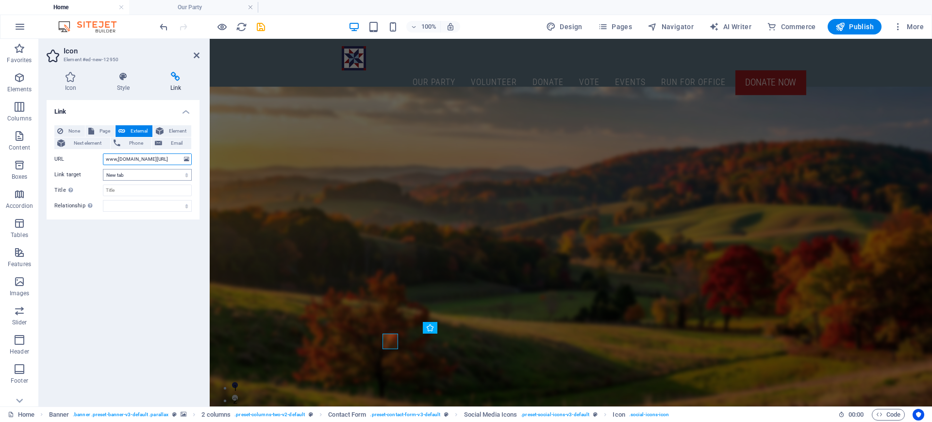
scroll to position [0, 3]
click at [189, 175] on select "New tab Same tab Overlay" at bounding box center [147, 175] width 89 height 12
click at [103, 169] on select "New tab Same tab Overlay" at bounding box center [147, 175] width 89 height 12
click at [131, 192] on input "Title Additional link description, should not be the same as the link text. The…" at bounding box center [147, 191] width 89 height 12
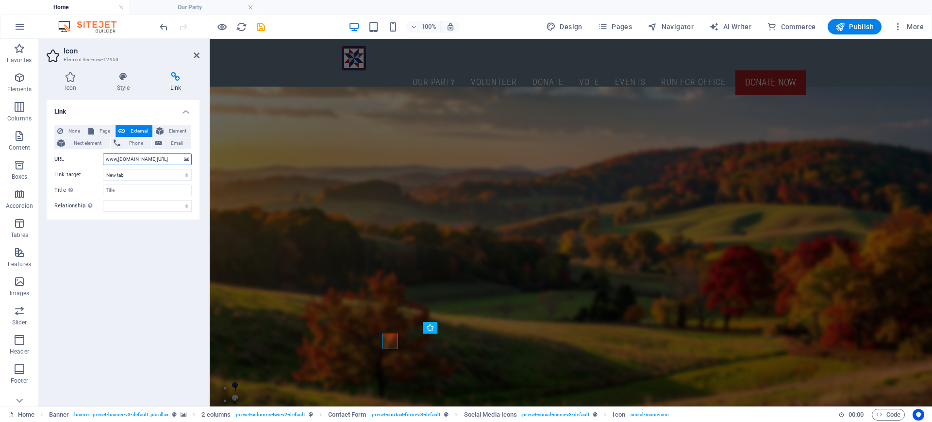
click at [118, 159] on input "www,[DOMAIN_NAME][URL]" at bounding box center [147, 159] width 89 height 12
type input "[DOMAIN_NAME][URL]"
click at [133, 188] on input "Title Additional link description, should not be the same as the link text. The…" at bounding box center [147, 191] width 89 height 12
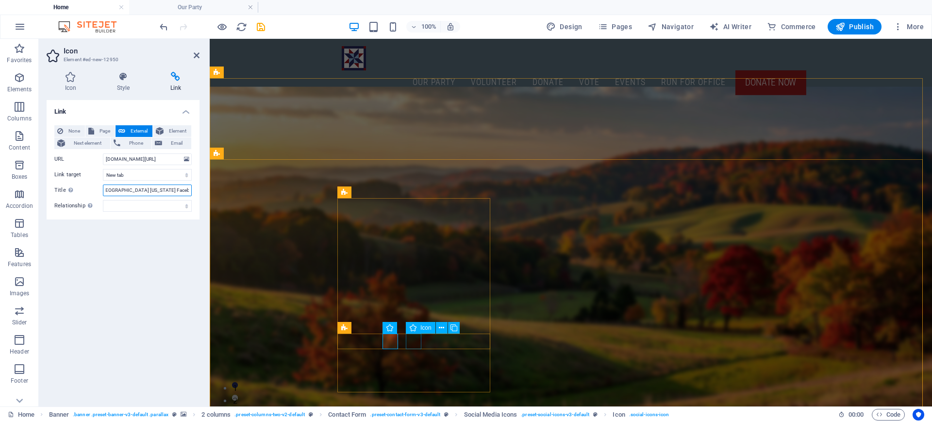
type input "[GEOGRAPHIC_DATA] [US_STATE] Facebook Link"
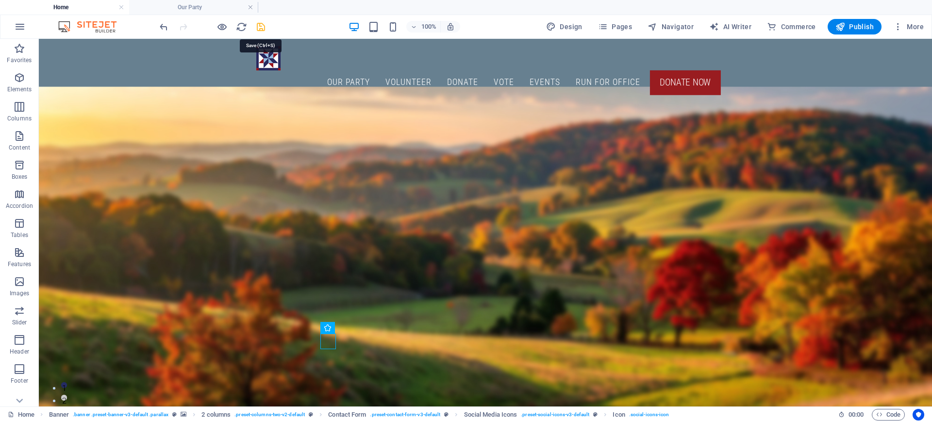
click at [258, 24] on icon "save" at bounding box center [260, 26] width 11 height 11
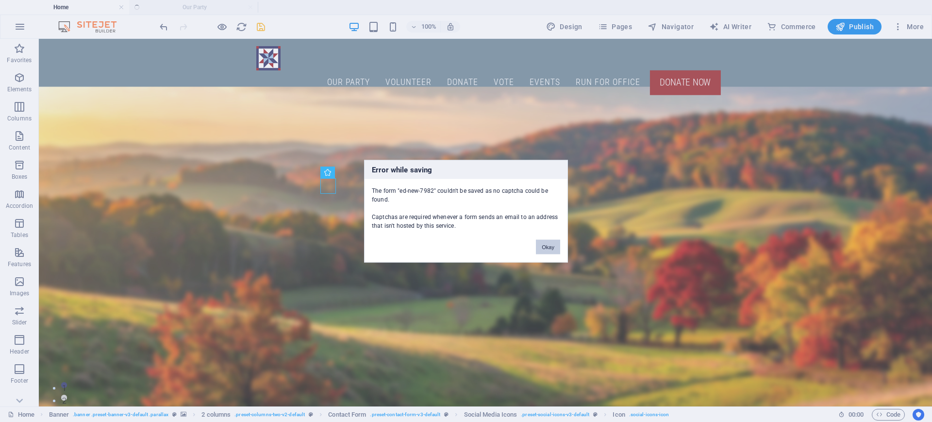
scroll to position [156, 0]
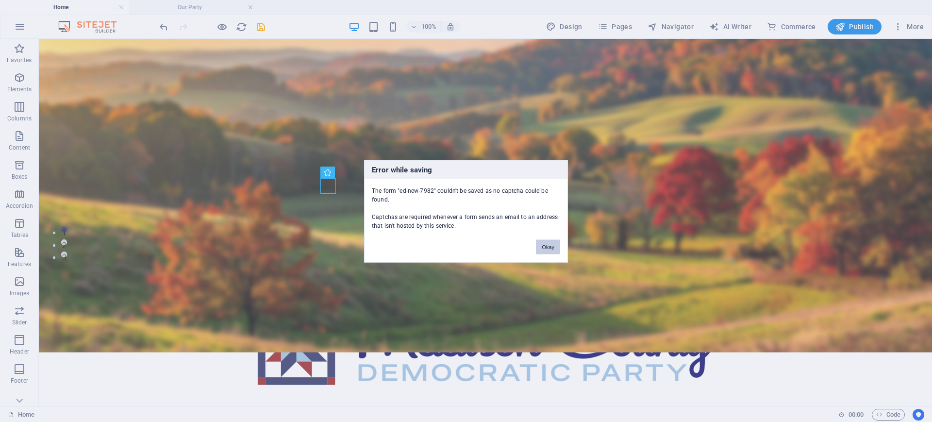
click at [553, 244] on button "Okay" at bounding box center [548, 246] width 24 height 15
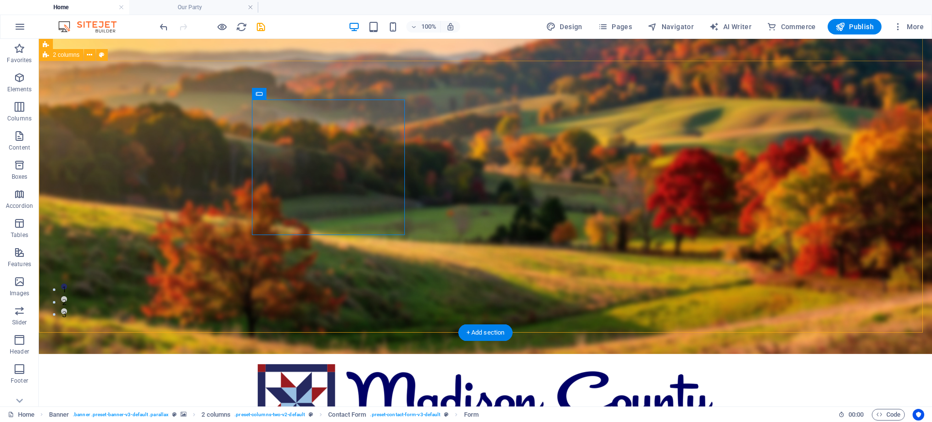
scroll to position [3, 0]
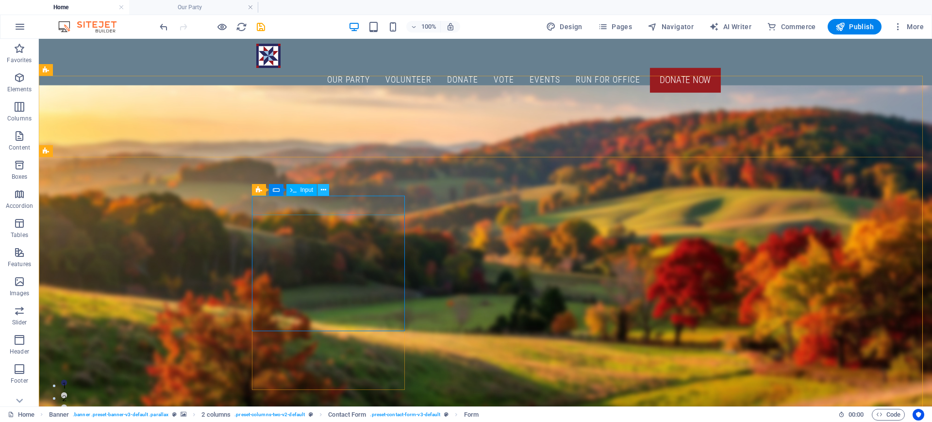
click at [322, 191] on icon at bounding box center [323, 190] width 5 height 10
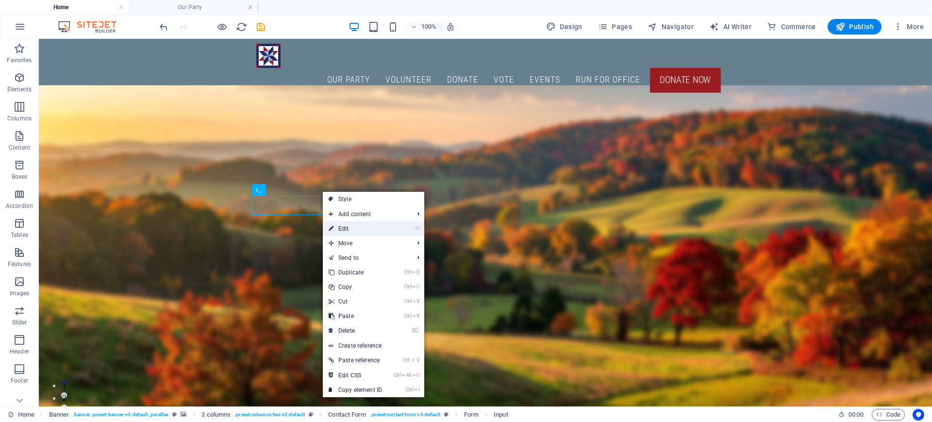
click at [342, 227] on link "⏎ Edit" at bounding box center [355, 228] width 65 height 15
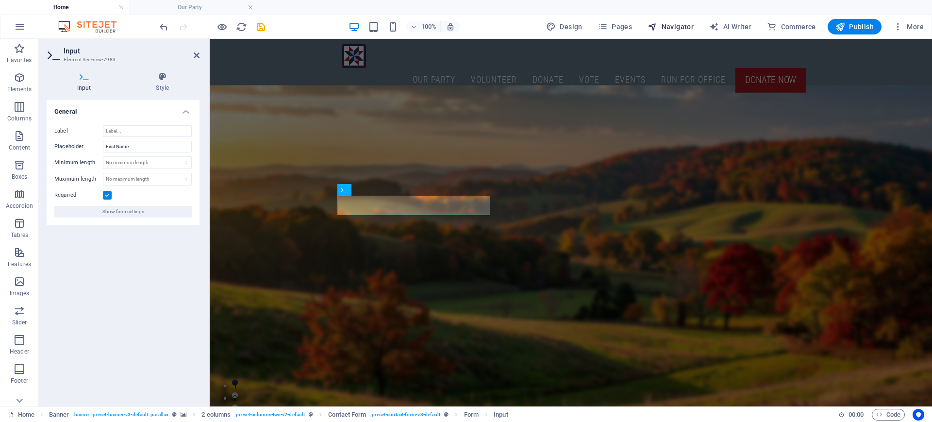
click at [675, 27] on span "Navigator" at bounding box center [671, 27] width 46 height 10
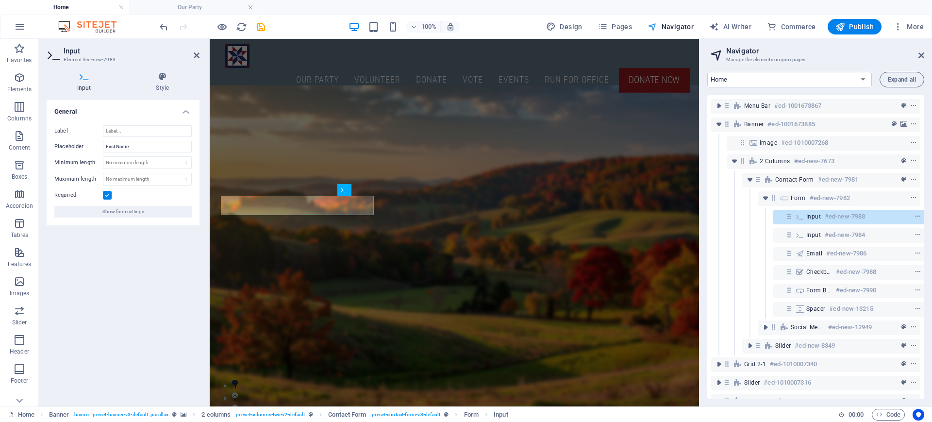
scroll to position [0, 2]
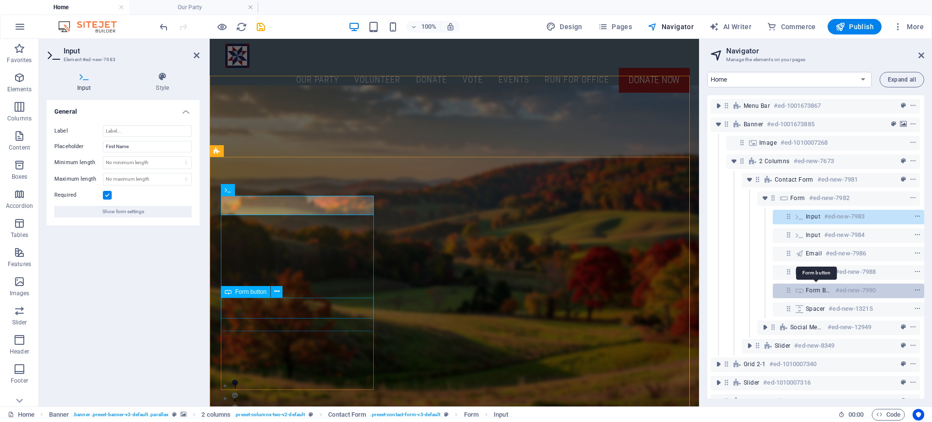
click at [808, 287] on span "Form button" at bounding box center [819, 291] width 26 height 8
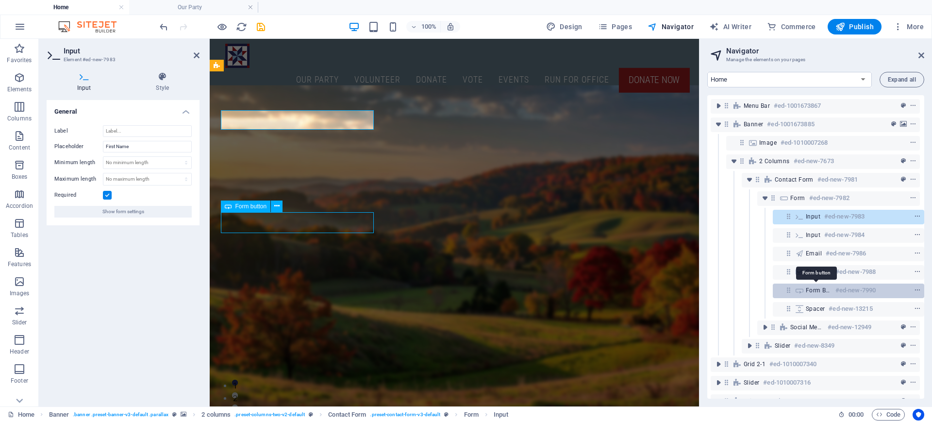
scroll to position [88, 0]
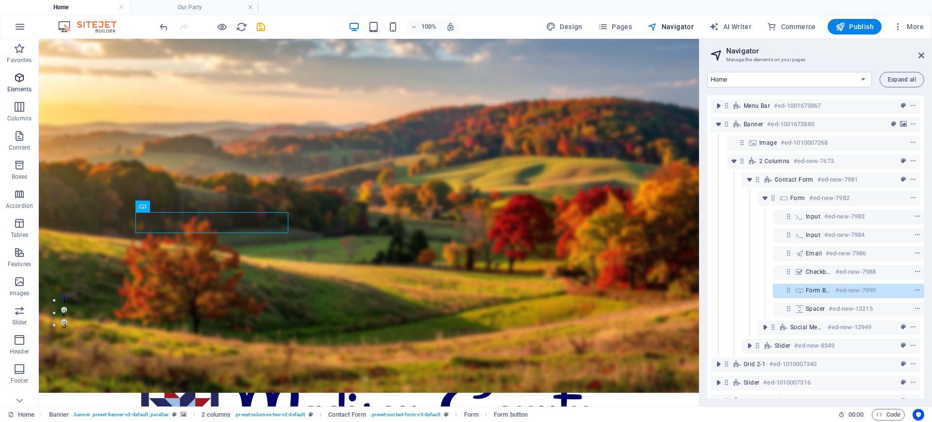
click at [19, 78] on icon "button" at bounding box center [20, 78] width 12 height 12
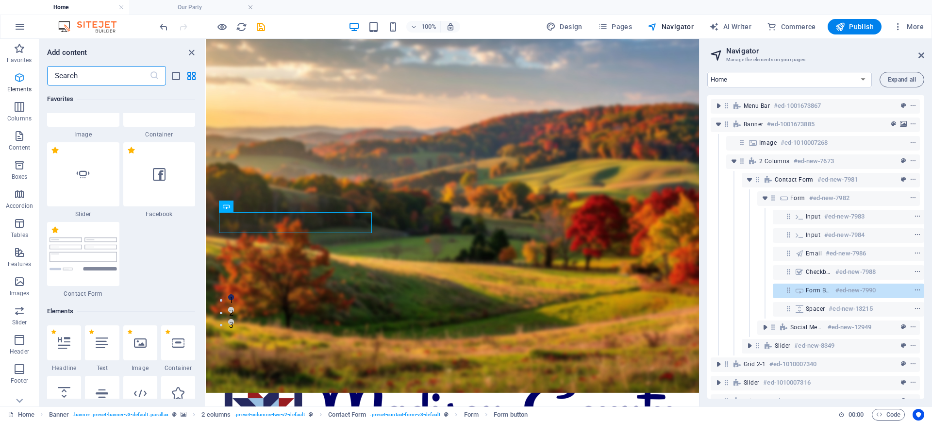
scroll to position [342, 0]
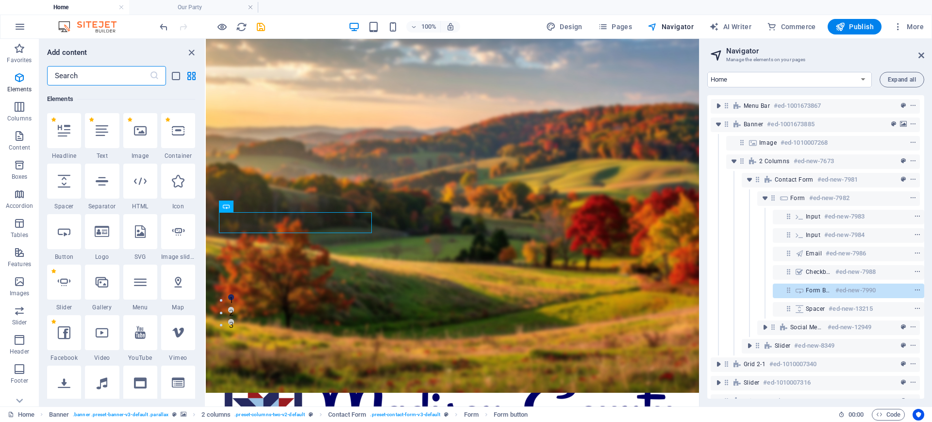
click at [86, 81] on input "text" at bounding box center [98, 75] width 102 height 19
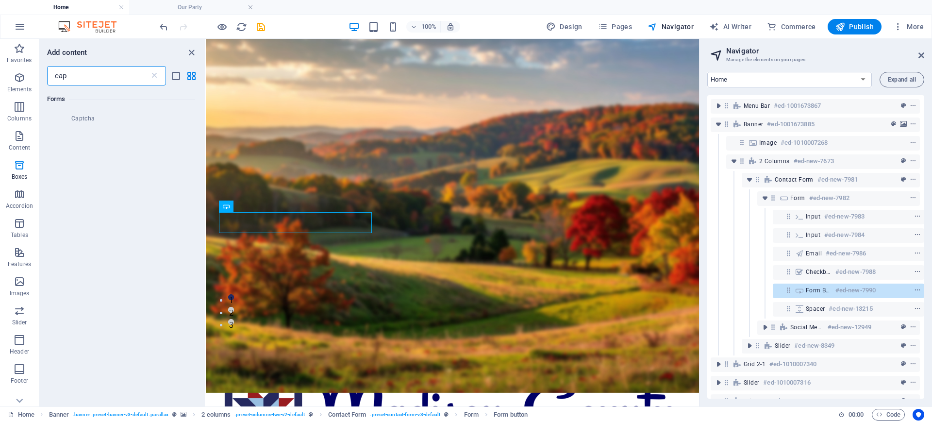
scroll to position [0, 0]
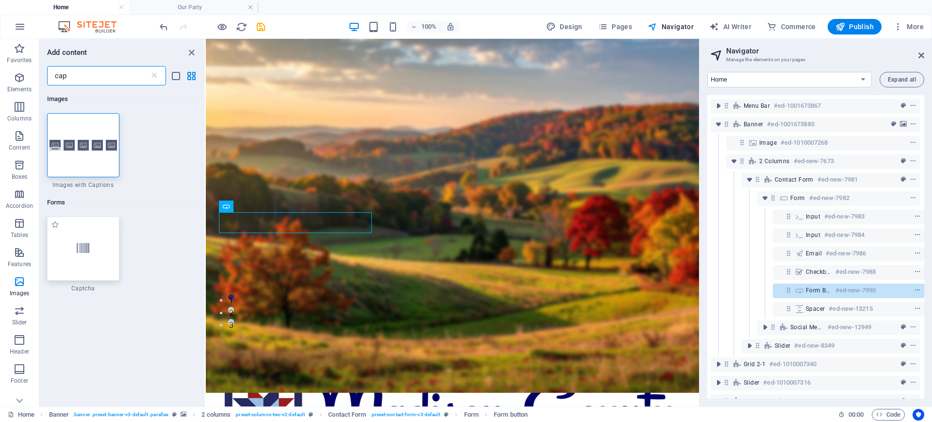
type input "cap"
click at [84, 235] on div at bounding box center [83, 249] width 72 height 64
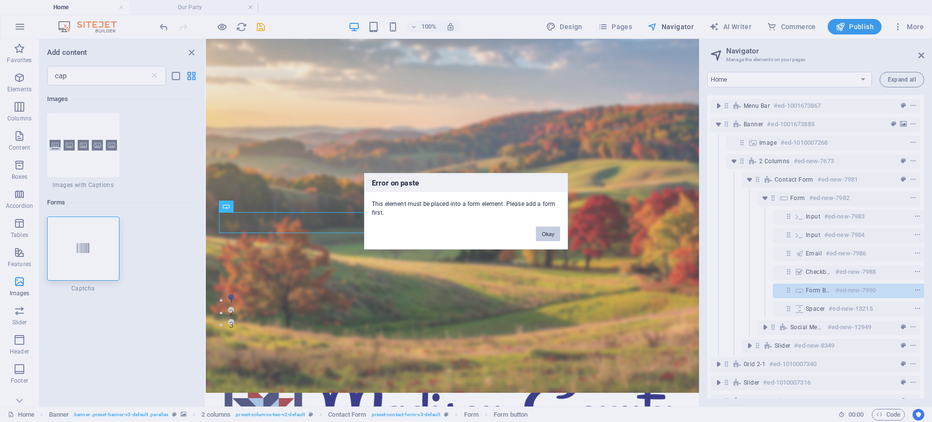
click at [552, 236] on button "Okay" at bounding box center [548, 233] width 24 height 15
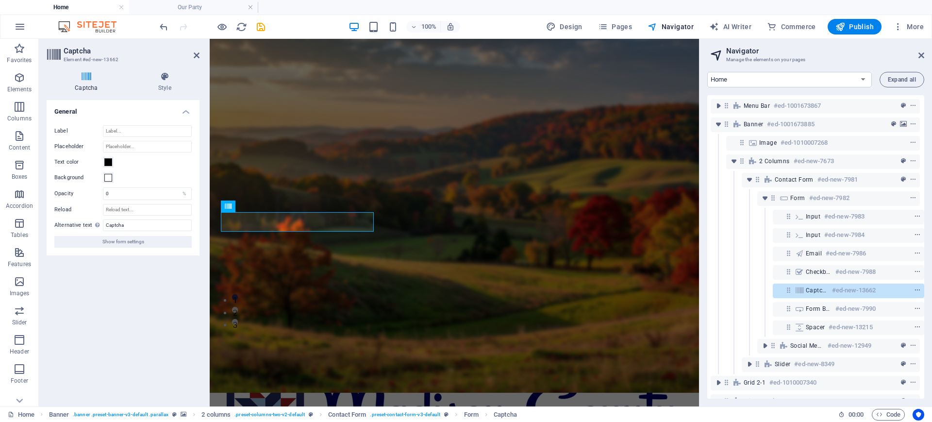
click at [193, 54] on h2 "Captcha" at bounding box center [132, 51] width 136 height 9
click at [198, 56] on icon at bounding box center [197, 55] width 6 height 8
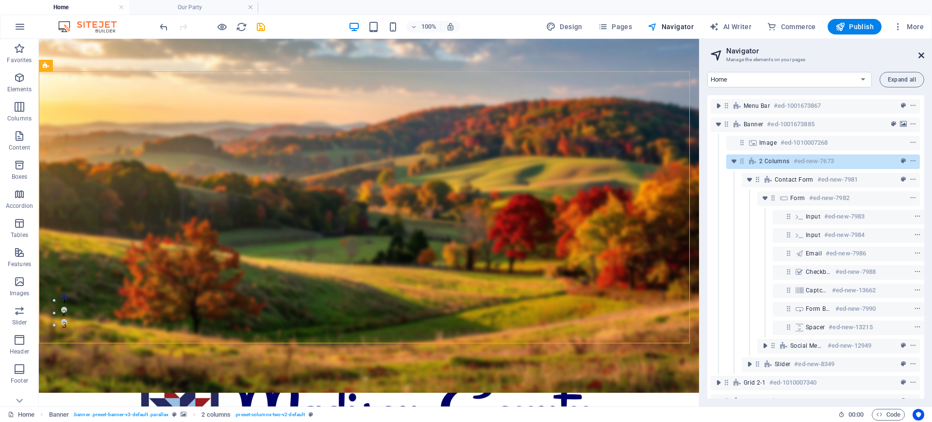
click at [922, 54] on icon at bounding box center [922, 55] width 6 height 8
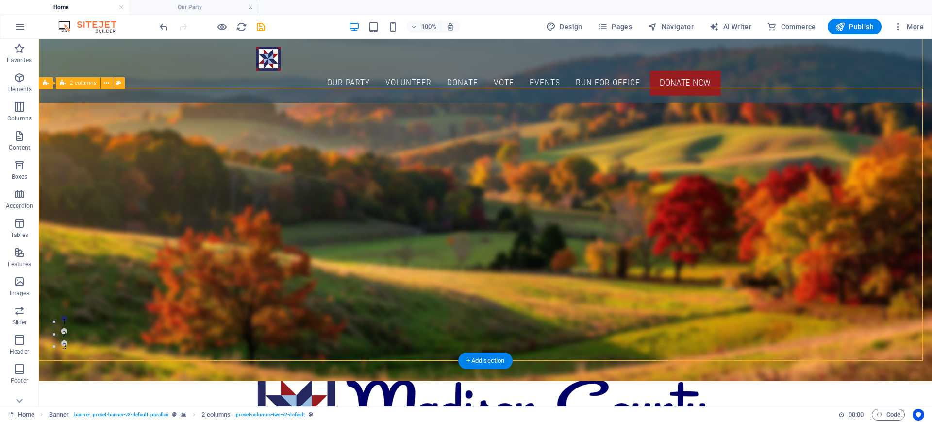
scroll to position [66, 0]
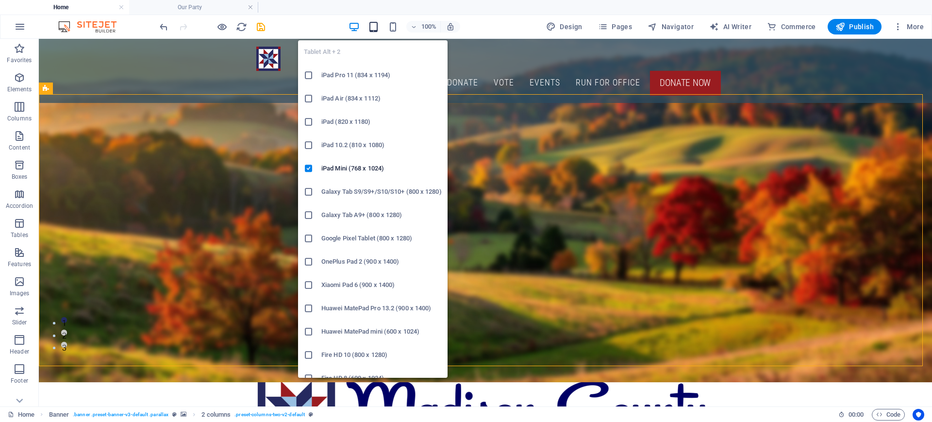
click at [374, 27] on icon "button" at bounding box center [373, 26] width 11 height 11
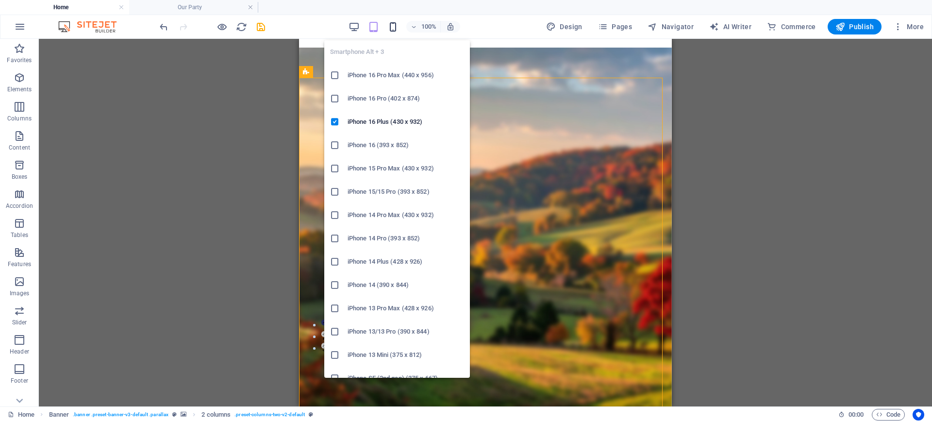
click at [397, 26] on icon "button" at bounding box center [393, 26] width 11 height 11
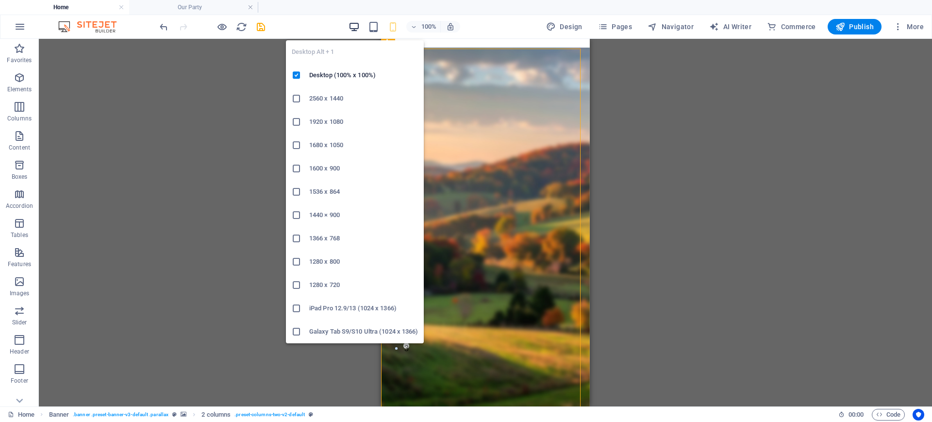
click at [352, 21] on icon "button" at bounding box center [354, 26] width 11 height 11
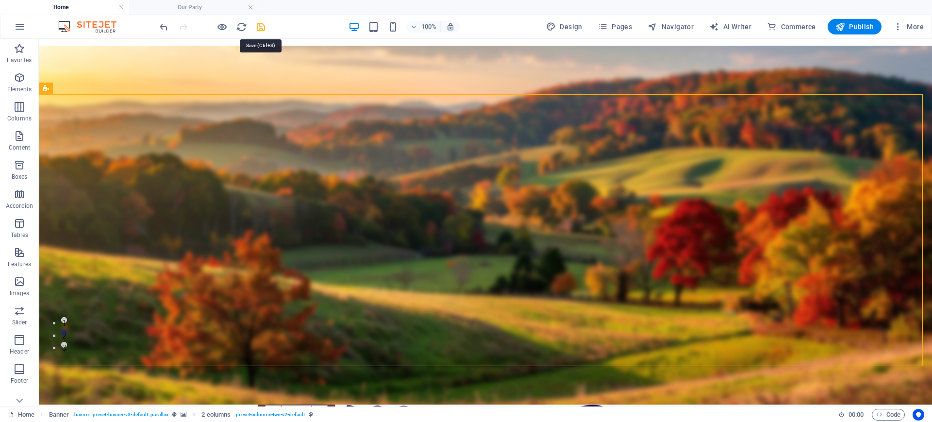
click at [260, 27] on icon "save" at bounding box center [260, 26] width 11 height 11
click at [260, 27] on div at bounding box center [212, 27] width 109 height 16
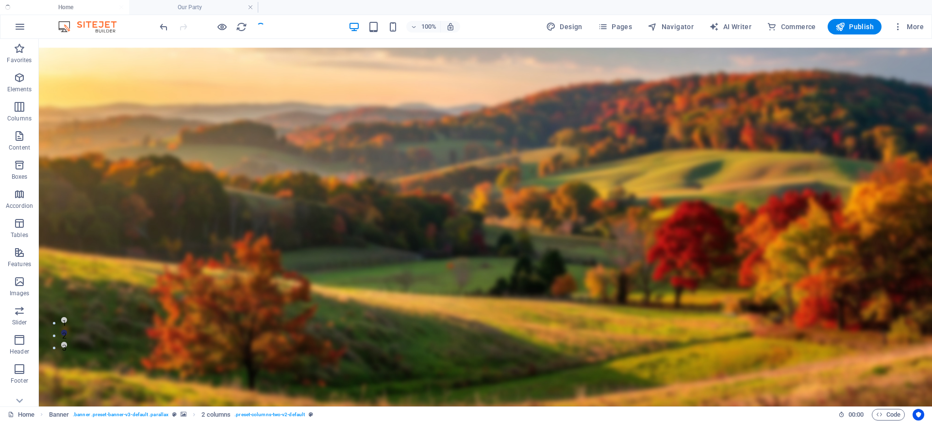
checkbox input "false"
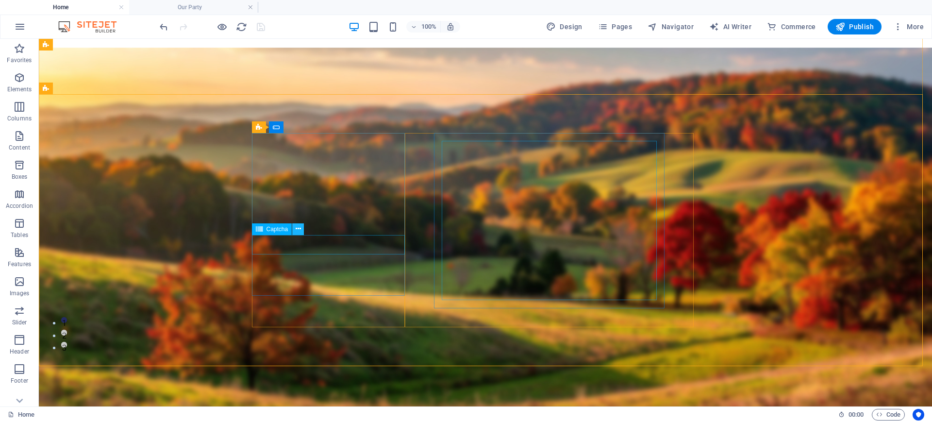
click at [299, 228] on icon at bounding box center [298, 229] width 5 height 10
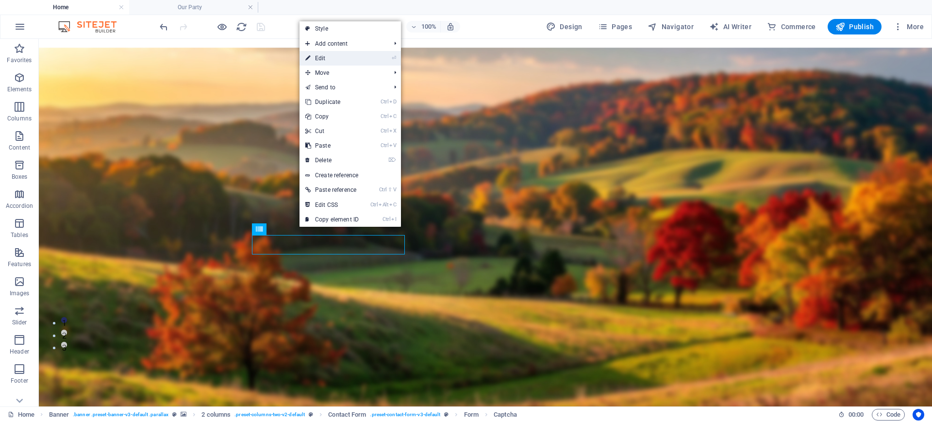
click at [337, 62] on link "⏎ Edit" at bounding box center [332, 58] width 65 height 15
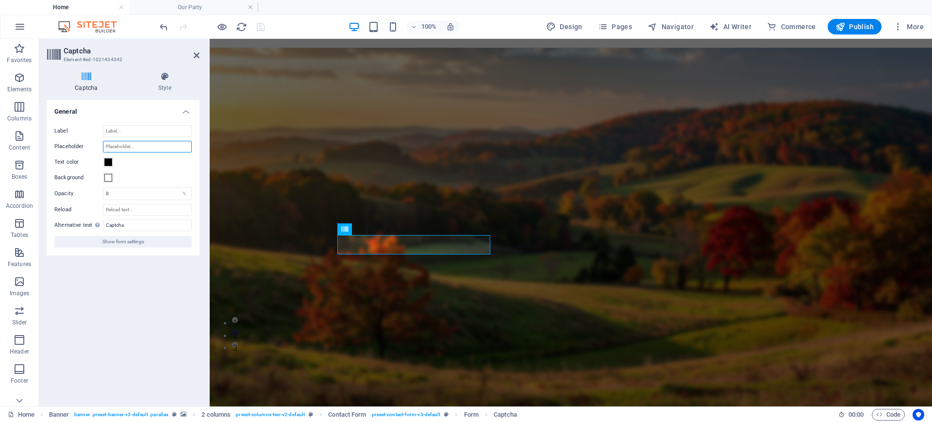
click at [150, 145] on input "Placeholder" at bounding box center [147, 147] width 89 height 12
click at [199, 58] on icon at bounding box center [197, 55] width 6 height 8
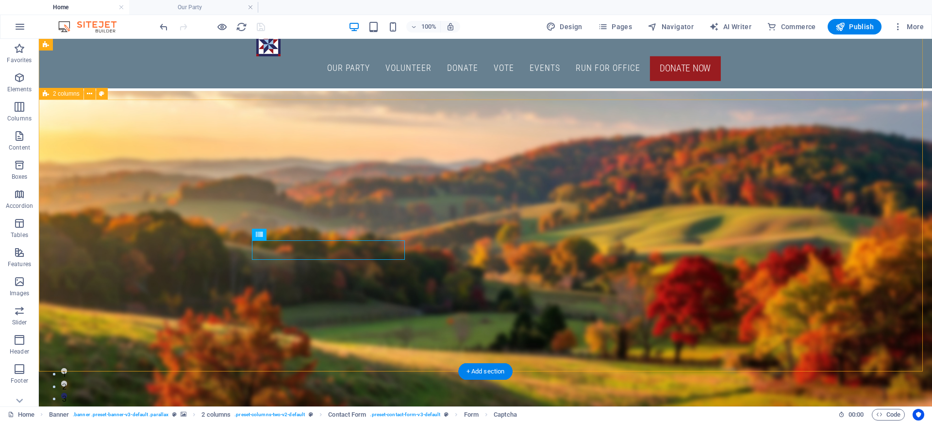
scroll to position [0, 0]
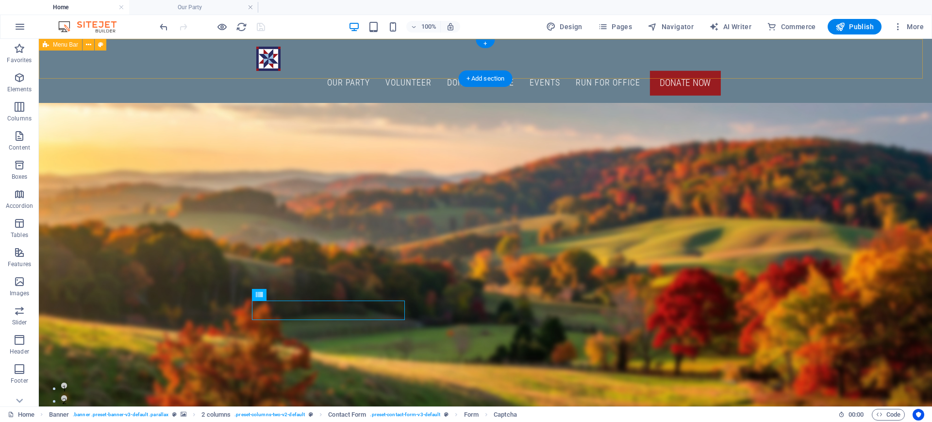
click at [183, 71] on div "Our Party Volunteer Donate Vote Events Run for Office Donate Now Menu" at bounding box center [486, 71] width 894 height 64
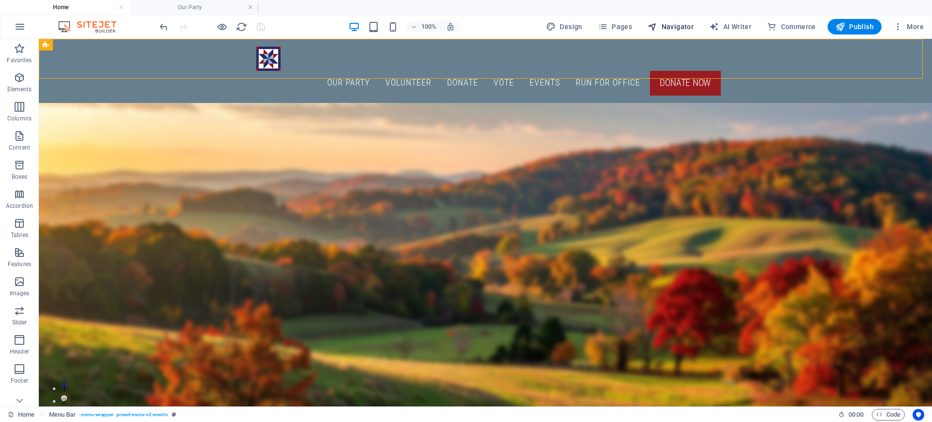
click at [679, 28] on span "Navigator" at bounding box center [671, 27] width 46 height 10
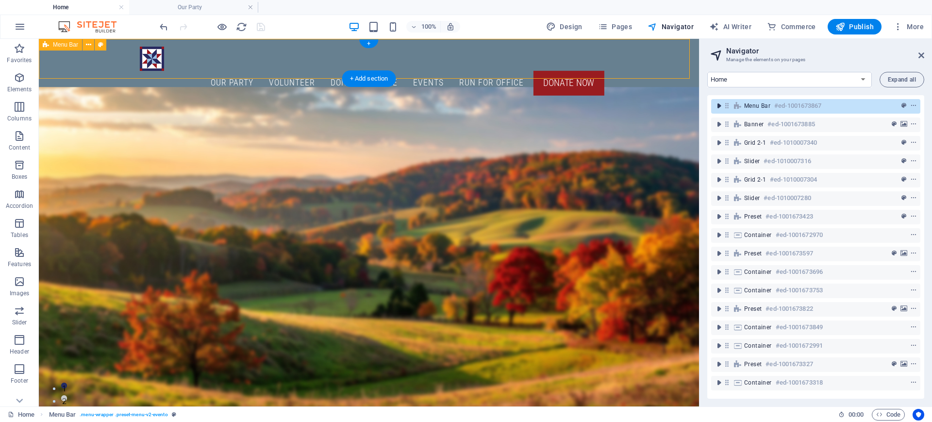
click at [721, 106] on icon "toggle-expand" at bounding box center [719, 106] width 10 height 10
click at [914, 104] on icon "context-menu" at bounding box center [914, 105] width 7 height 7
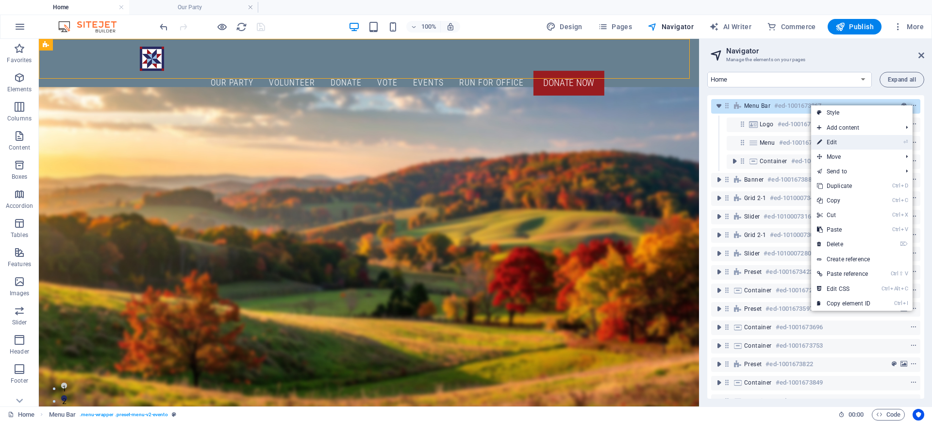
click at [857, 140] on link "⏎ Edit" at bounding box center [843, 142] width 65 height 15
select select "header"
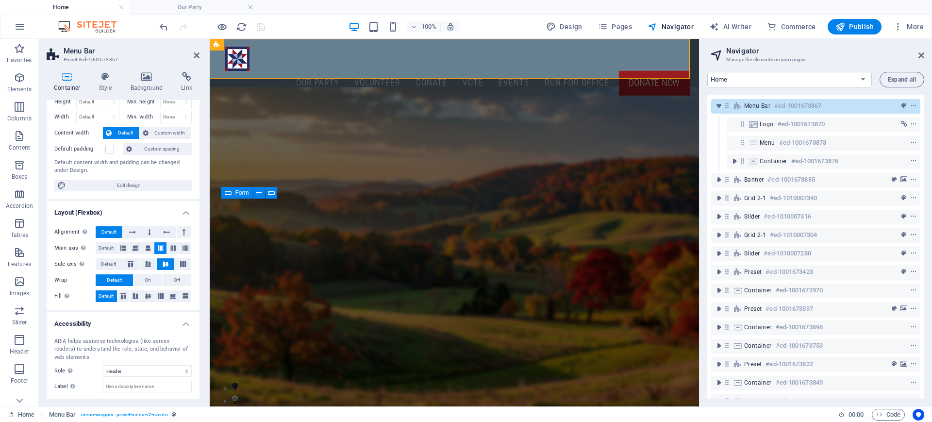
scroll to position [10, 0]
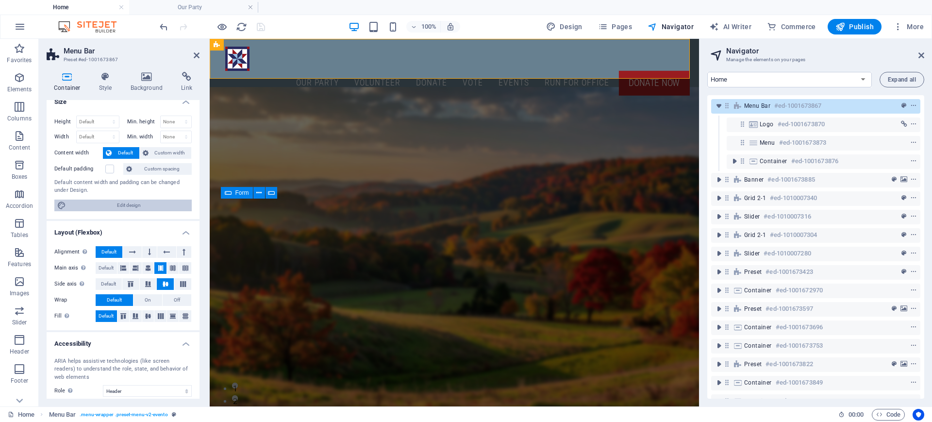
click at [146, 206] on span "Edit design" at bounding box center [129, 206] width 120 height 12
select select "rem"
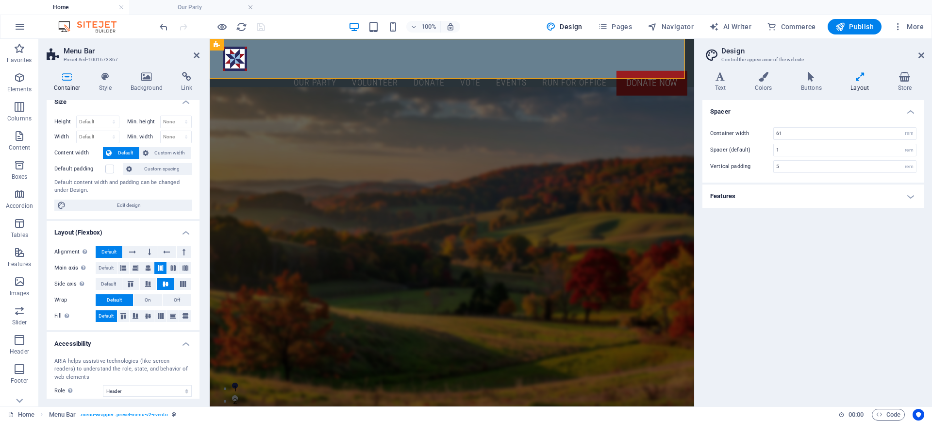
click at [914, 195] on h4 "Features" at bounding box center [814, 196] width 222 height 23
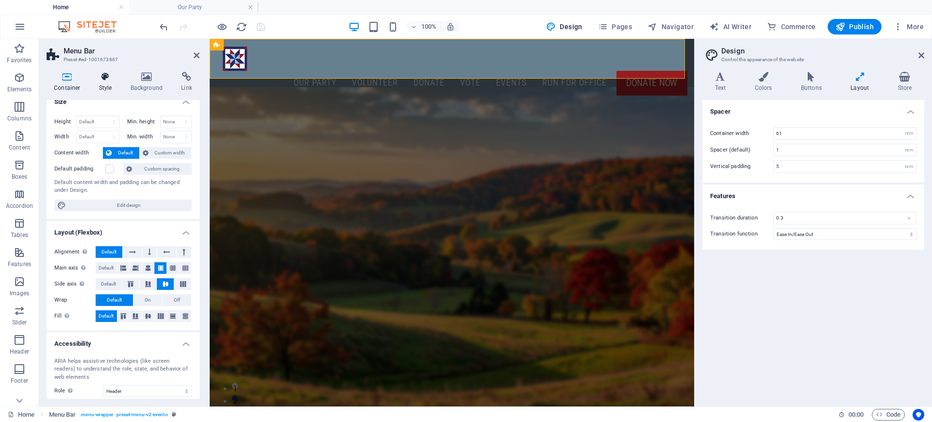
click at [107, 74] on icon at bounding box center [106, 77] width 28 height 10
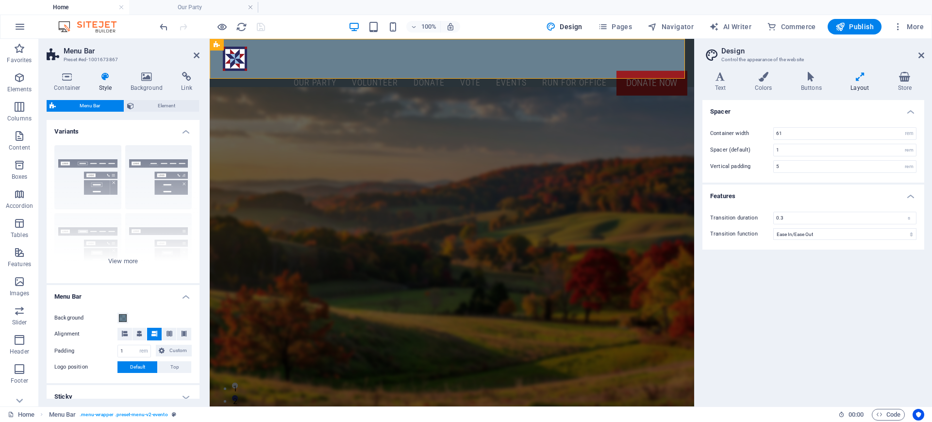
scroll to position [150, 0]
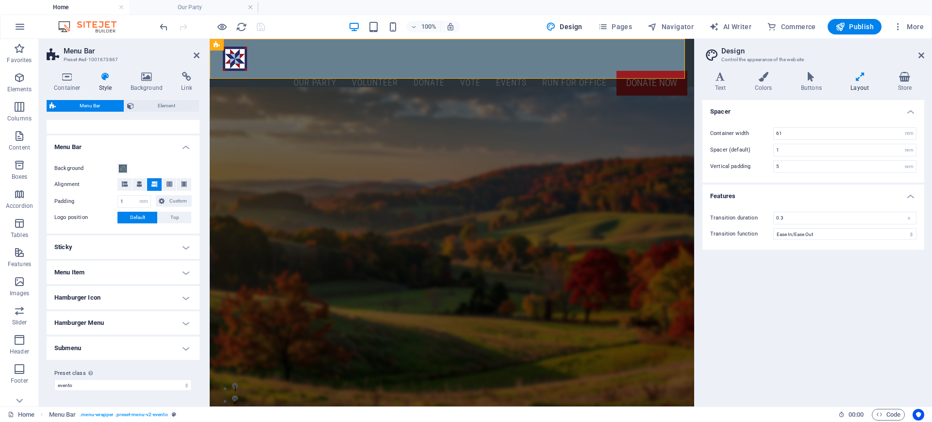
click at [186, 242] on h4 "Sticky" at bounding box center [123, 247] width 153 height 23
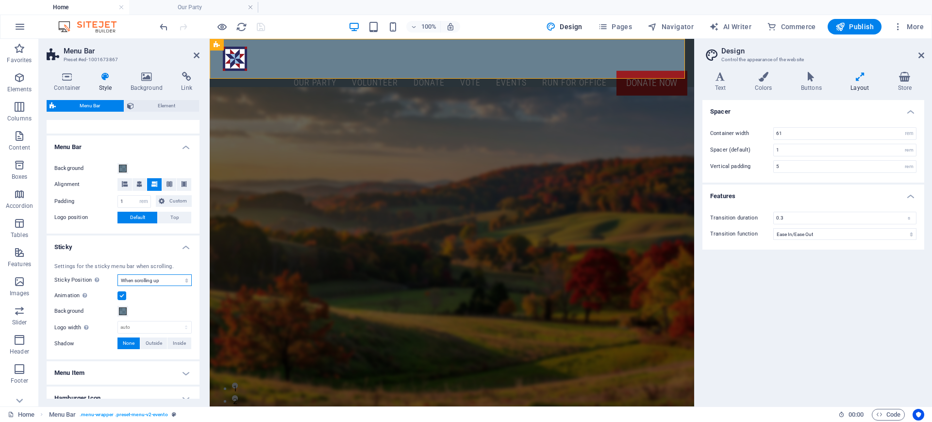
click at [185, 280] on select "Off Instant After menu After banner When scrolling up" at bounding box center [155, 280] width 74 height 12
select select "sticky_none"
click at [118, 274] on select "Off Instant After menu After banner When scrolling up" at bounding box center [155, 280] width 74 height 12
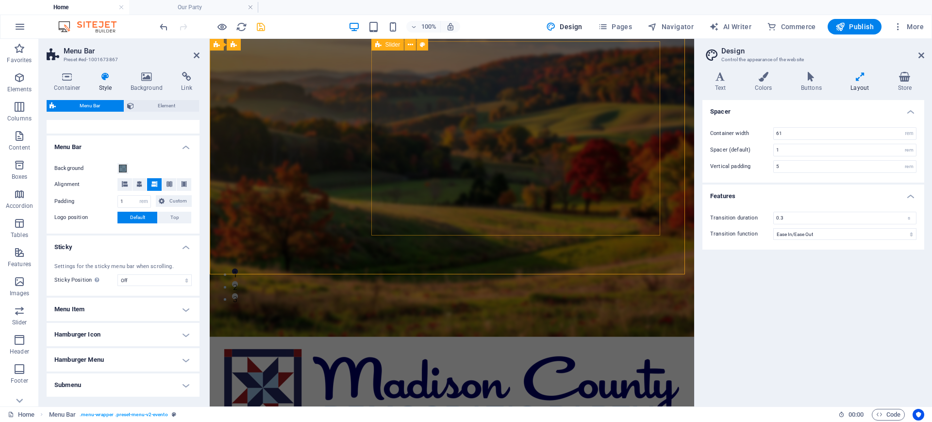
scroll to position [0, 0]
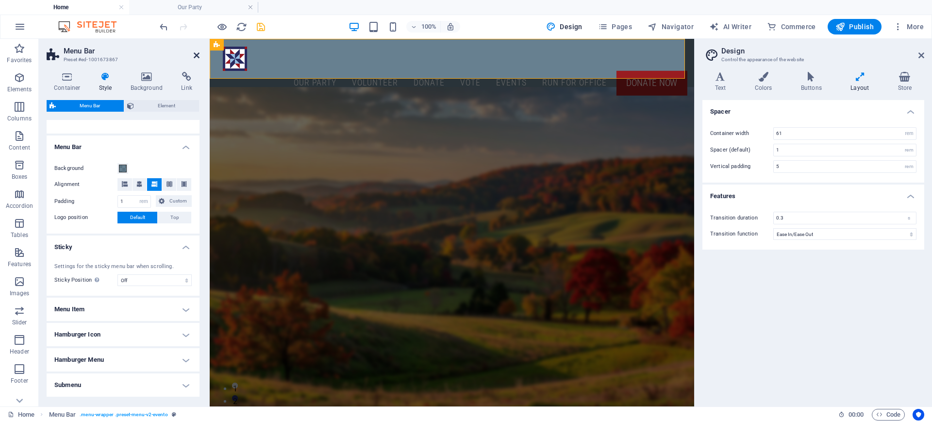
click at [195, 51] on icon at bounding box center [197, 55] width 6 height 8
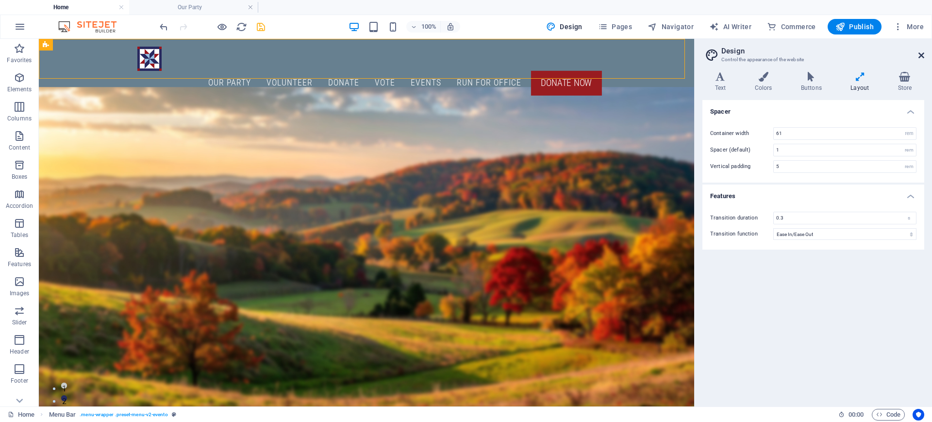
click at [924, 54] on icon at bounding box center [922, 55] width 6 height 8
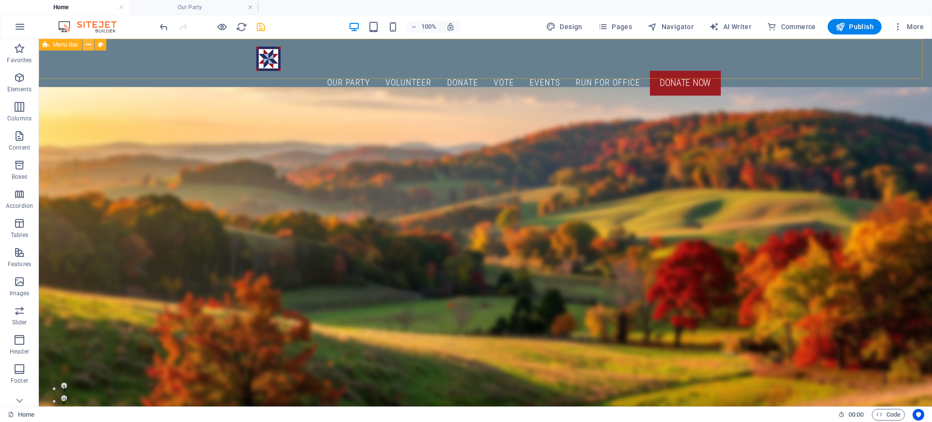
click at [88, 44] on icon at bounding box center [88, 45] width 5 height 10
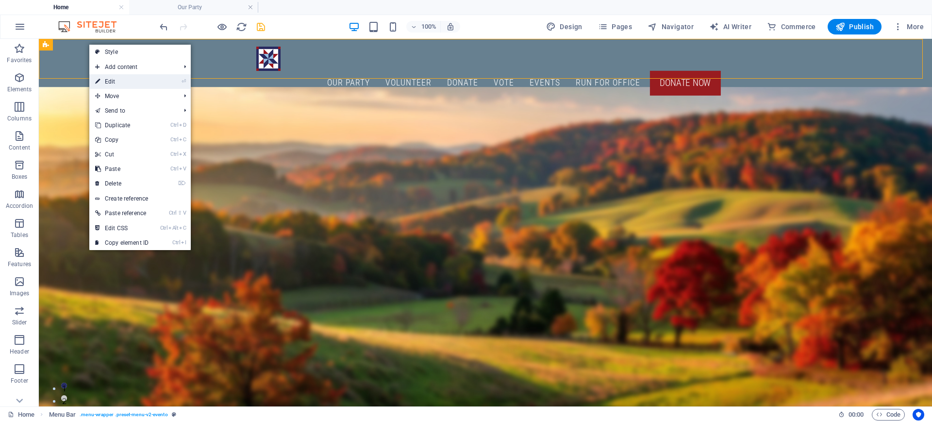
click at [127, 81] on link "⏎ Edit" at bounding box center [121, 81] width 65 height 15
select select "rem"
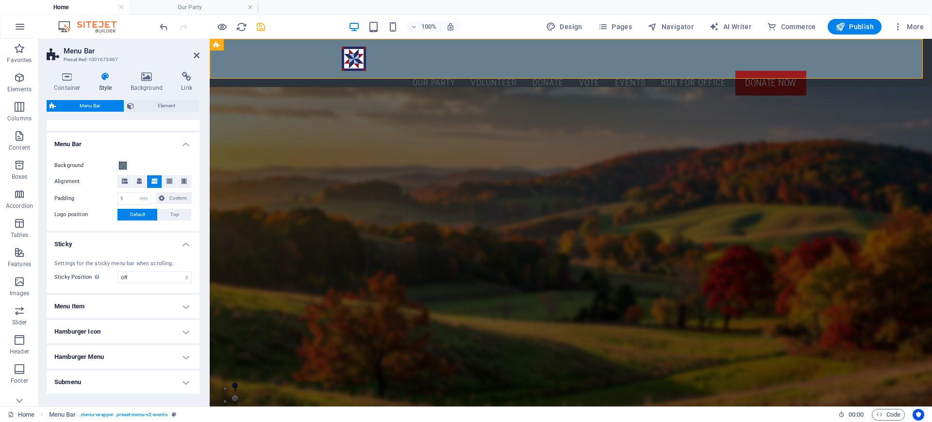
scroll to position [186, 0]
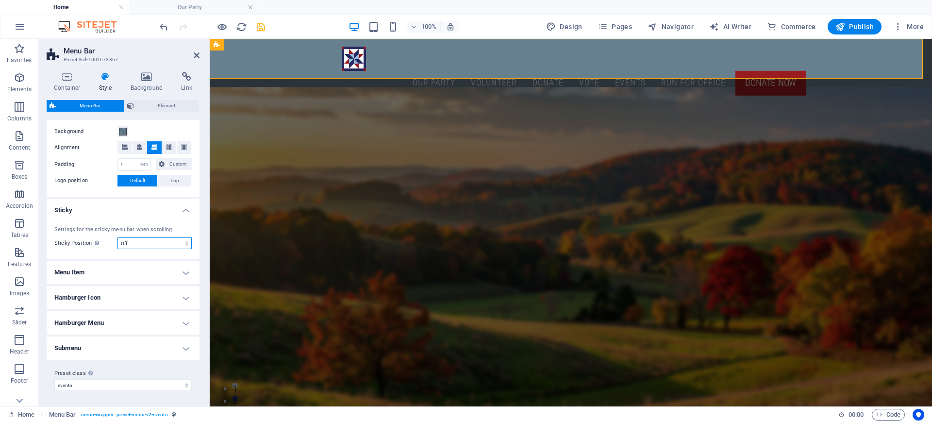
click at [186, 245] on select "Off Instant After menu After banner When scrolling up" at bounding box center [155, 243] width 74 height 12
select select "sticky_reverse"
click at [118, 237] on select "Off Instant After menu After banner When scrolling up" at bounding box center [155, 243] width 74 height 12
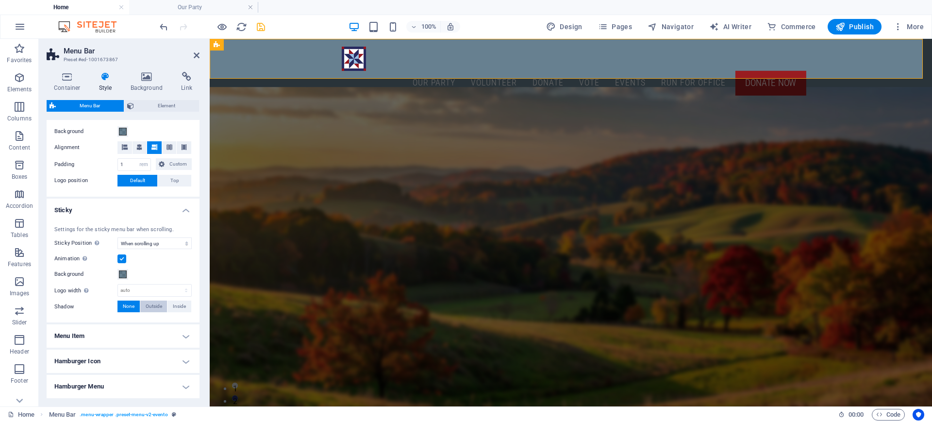
click at [155, 306] on span "Outside" at bounding box center [154, 307] width 17 height 12
type input "2"
type input "4"
click at [182, 305] on span "Inside" at bounding box center [179, 307] width 13 height 12
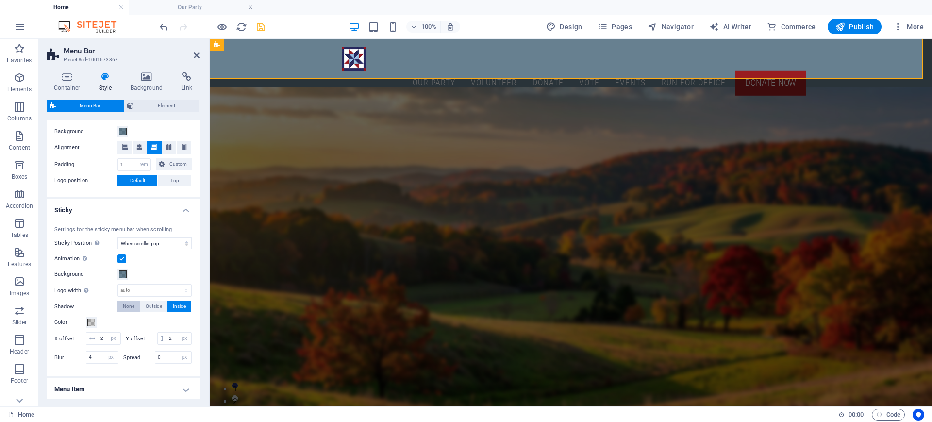
click at [132, 305] on span "None" at bounding box center [129, 307] width 12 height 12
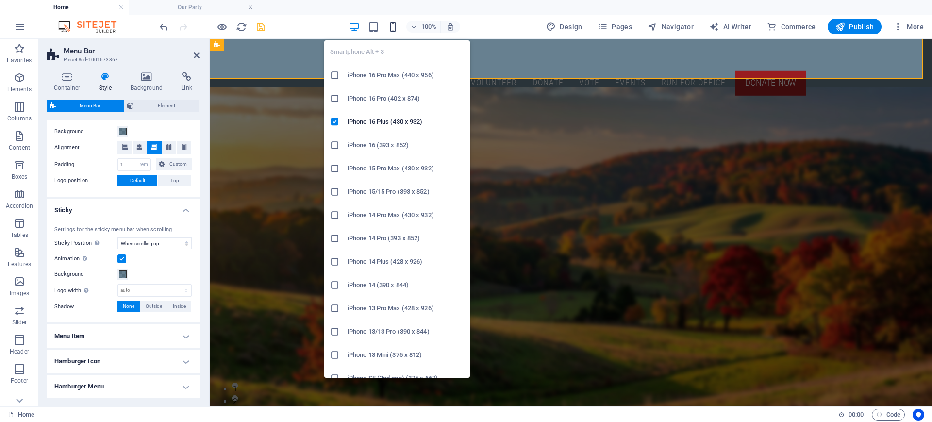
click at [392, 24] on icon "button" at bounding box center [393, 26] width 11 height 11
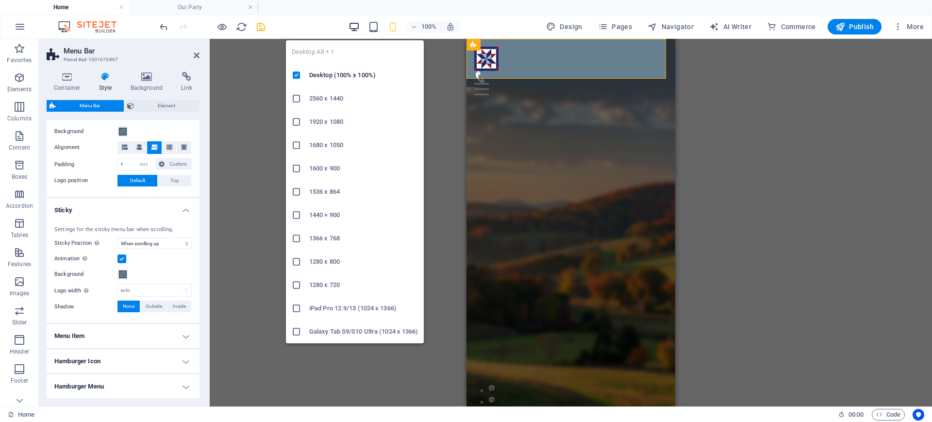
click at [359, 23] on icon "button" at bounding box center [354, 26] width 11 height 11
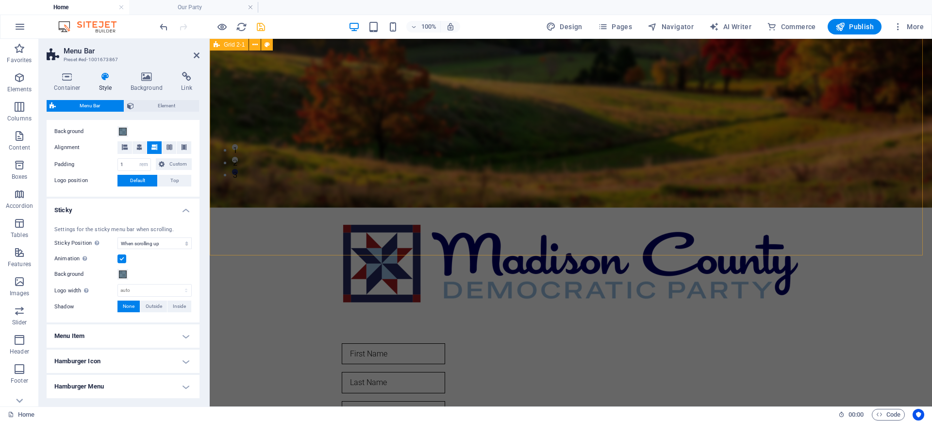
scroll to position [0, 0]
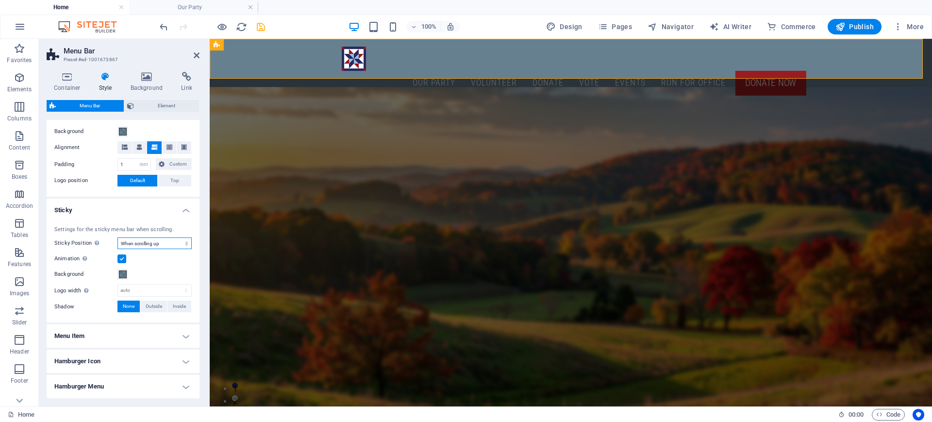
click at [185, 242] on select "Off Instant After menu After banner When scrolling up" at bounding box center [155, 243] width 74 height 12
click at [118, 237] on select "Off Instant After menu After banner When scrolling up" at bounding box center [155, 243] width 74 height 12
click at [185, 244] on select "Off Instant After menu After banner When scrolling up" at bounding box center [155, 243] width 74 height 12
select select "sticky_reverse"
click at [118, 237] on select "Off Instant After menu After banner When scrolling up" at bounding box center [155, 243] width 74 height 12
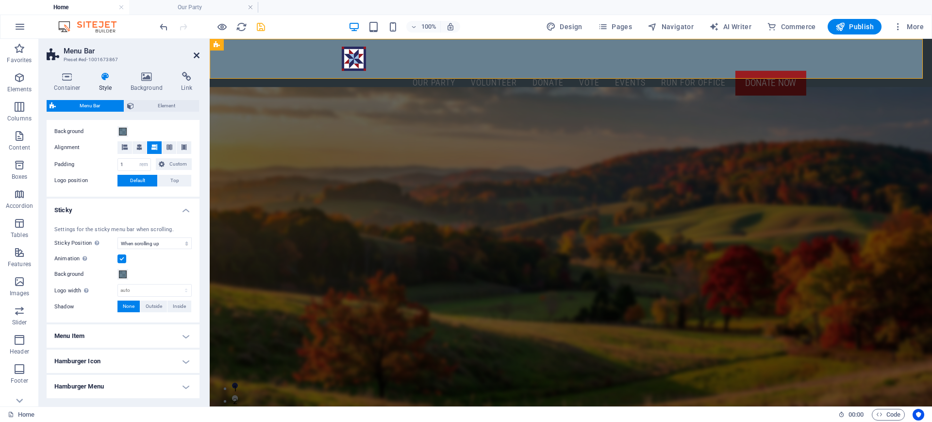
click at [194, 52] on icon at bounding box center [197, 55] width 6 height 8
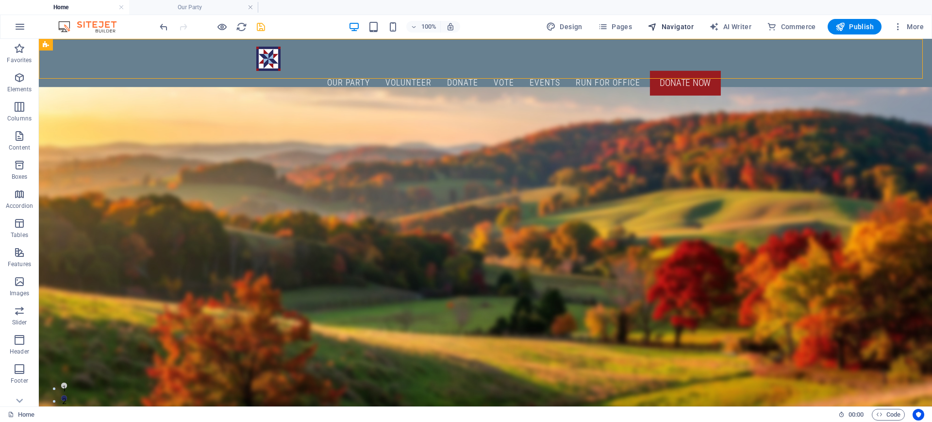
click at [674, 24] on span "Navigator" at bounding box center [671, 27] width 46 height 10
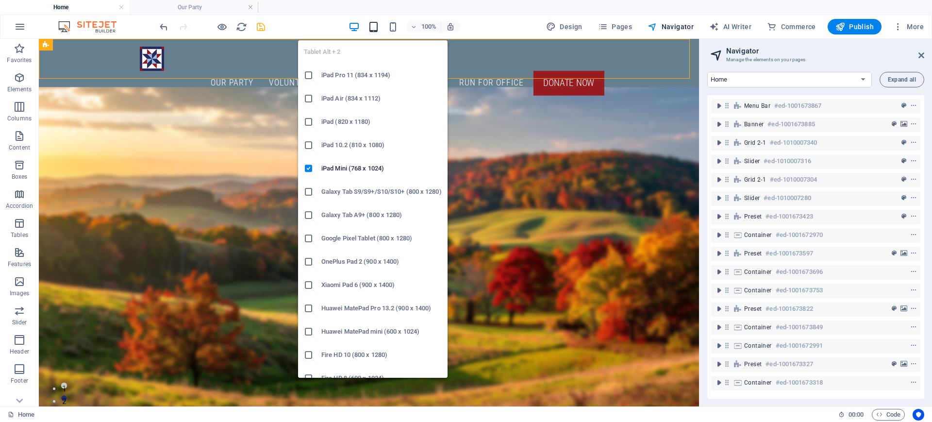
click at [376, 26] on icon "button" at bounding box center [373, 26] width 11 height 11
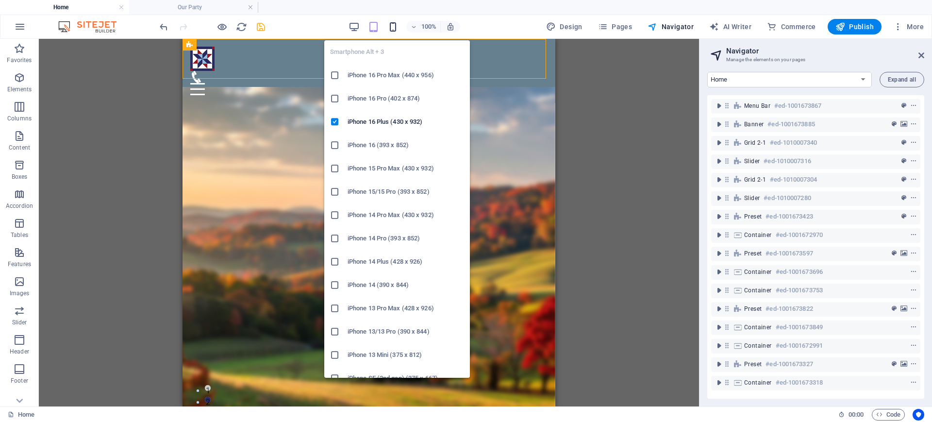
click at [395, 25] on icon "button" at bounding box center [393, 26] width 11 height 11
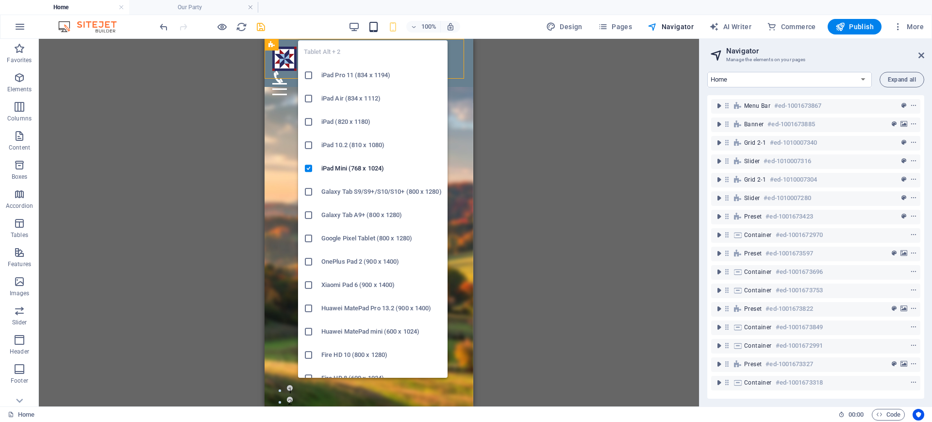
click at [379, 26] on icon "button" at bounding box center [373, 26] width 11 height 11
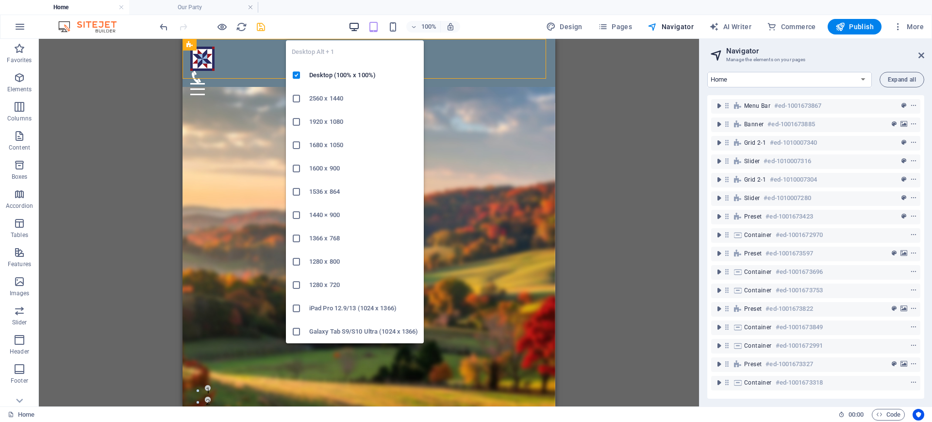
click at [350, 27] on icon "button" at bounding box center [354, 26] width 11 height 11
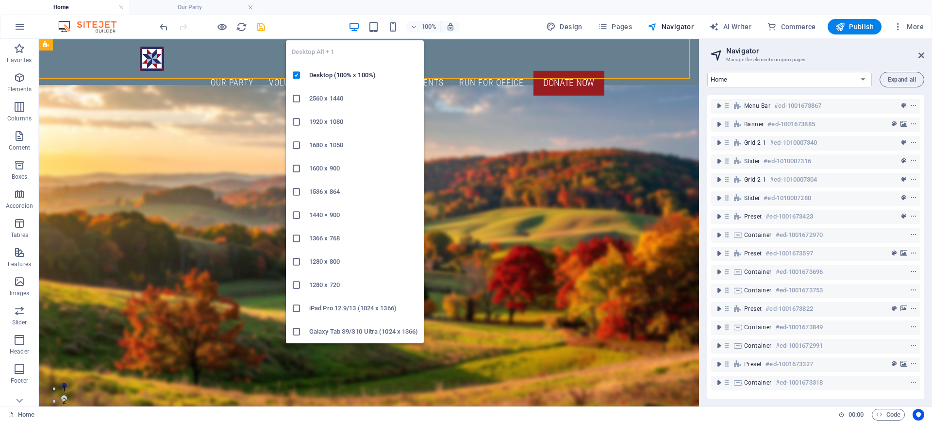
click at [338, 103] on h6 "2560 x 1440" at bounding box center [363, 99] width 109 height 12
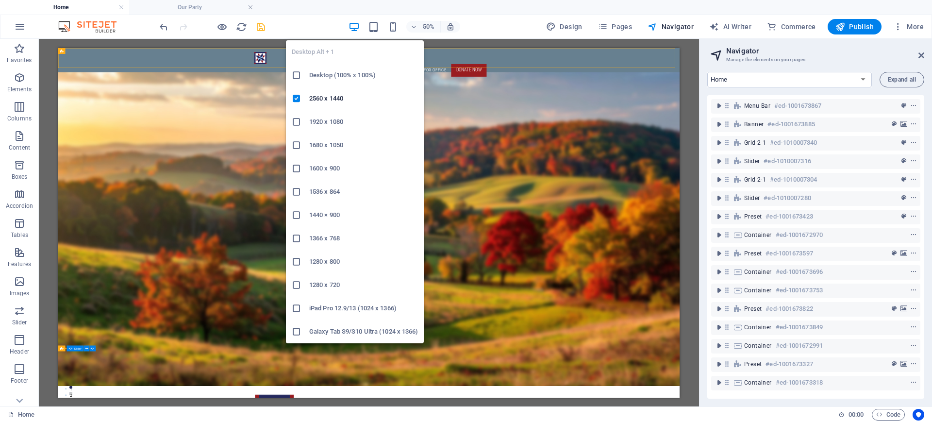
click at [331, 123] on h6 "1920 x 1080" at bounding box center [363, 122] width 109 height 12
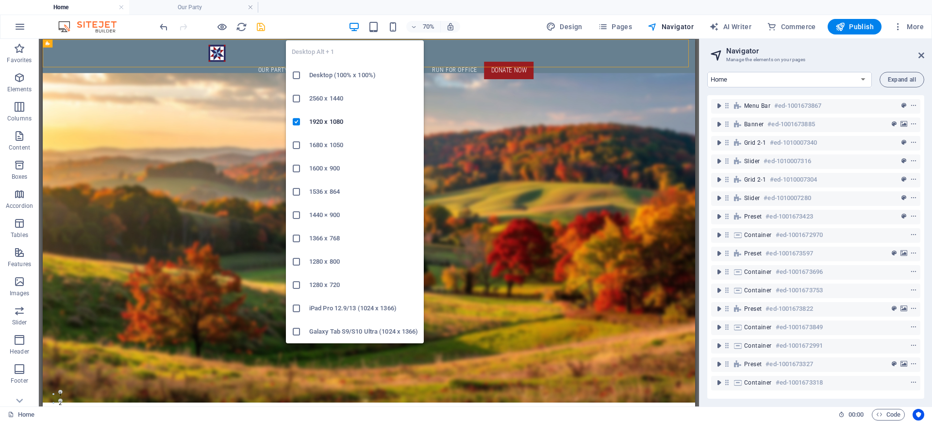
click at [346, 78] on h6 "Desktop (100% x 100%)" at bounding box center [363, 75] width 109 height 12
